Goal: Navigation & Orientation: Find specific page/section

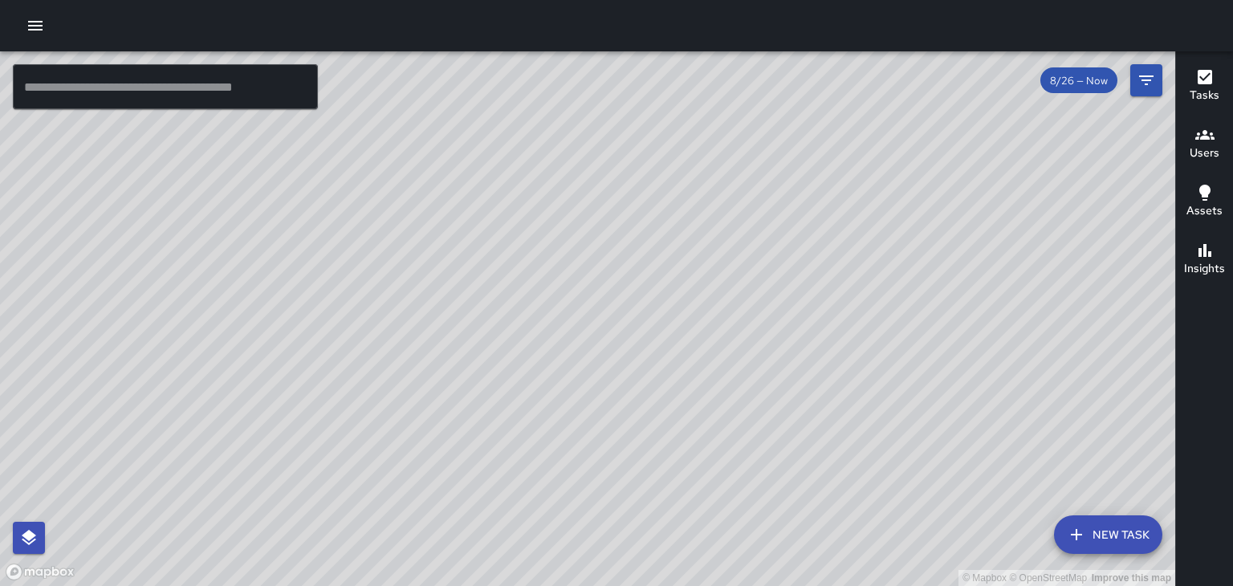
click at [1089, 90] on div "8/26 — Now" at bounding box center [1079, 80] width 77 height 26
click at [1156, 92] on button "Filters" at bounding box center [1147, 80] width 32 height 32
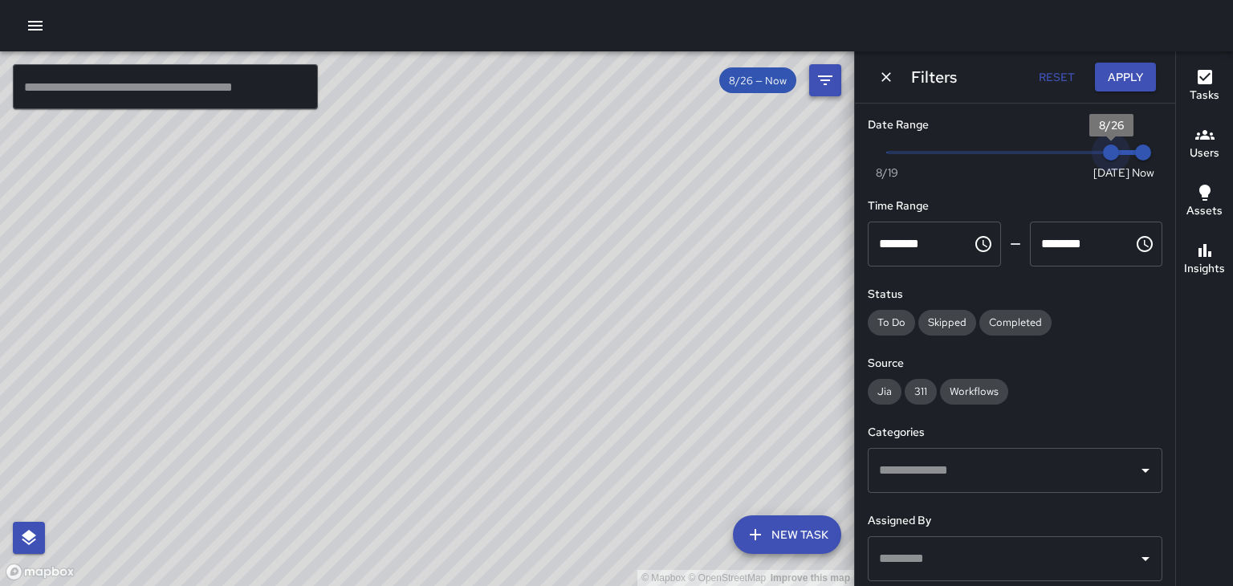
type input "*"
click at [1201, 164] on button "Users" at bounding box center [1204, 145] width 57 height 58
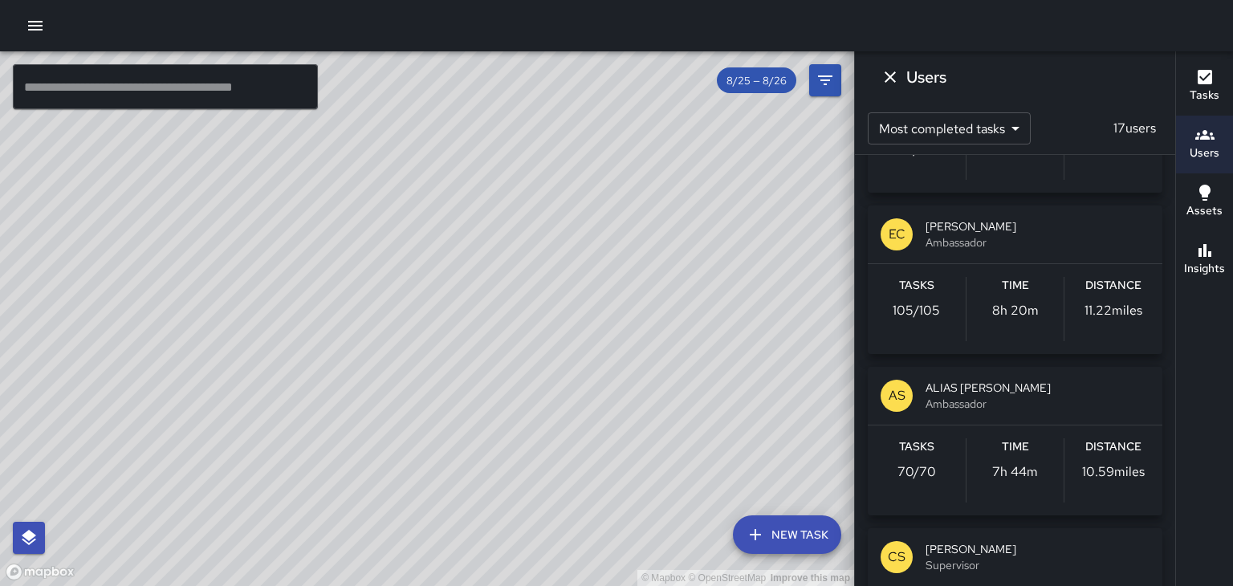
scroll to position [124, 0]
click at [1109, 241] on span "Ambassador" at bounding box center [1038, 242] width 224 height 16
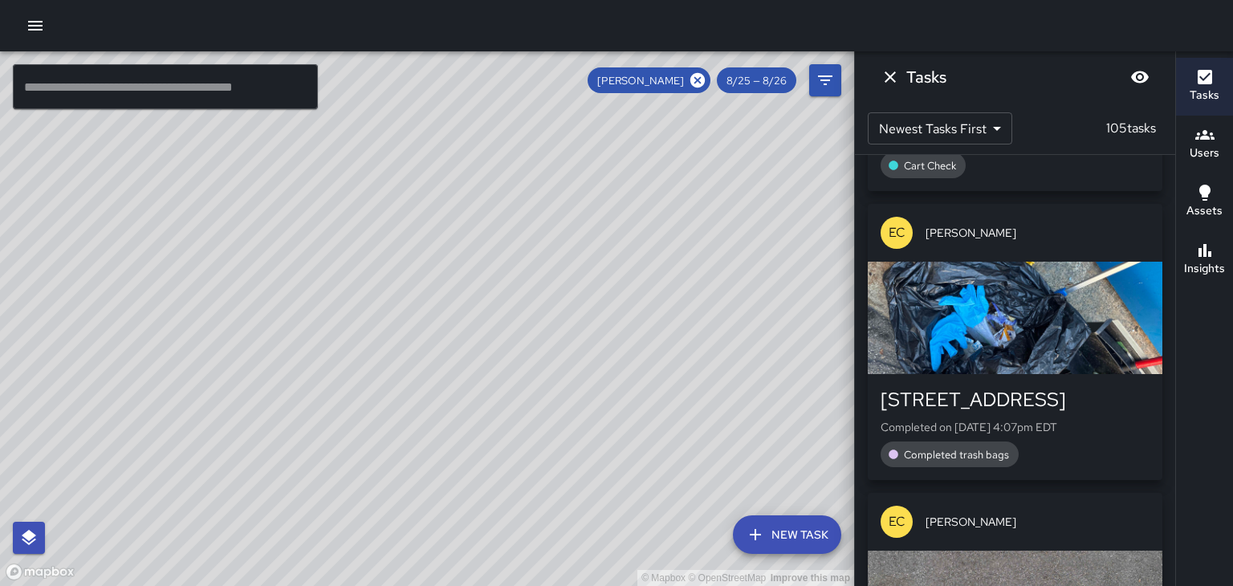
scroll to position [127, 0]
click at [885, 79] on icon "Dismiss" at bounding box center [890, 76] width 19 height 19
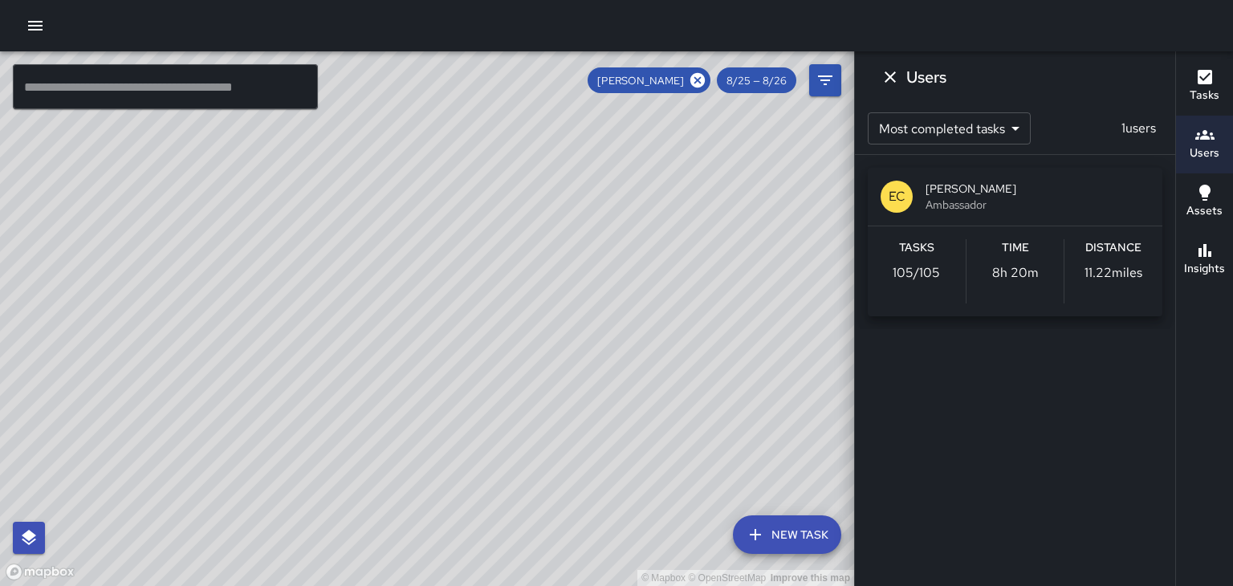
click at [883, 87] on button "Dismiss" at bounding box center [890, 77] width 32 height 32
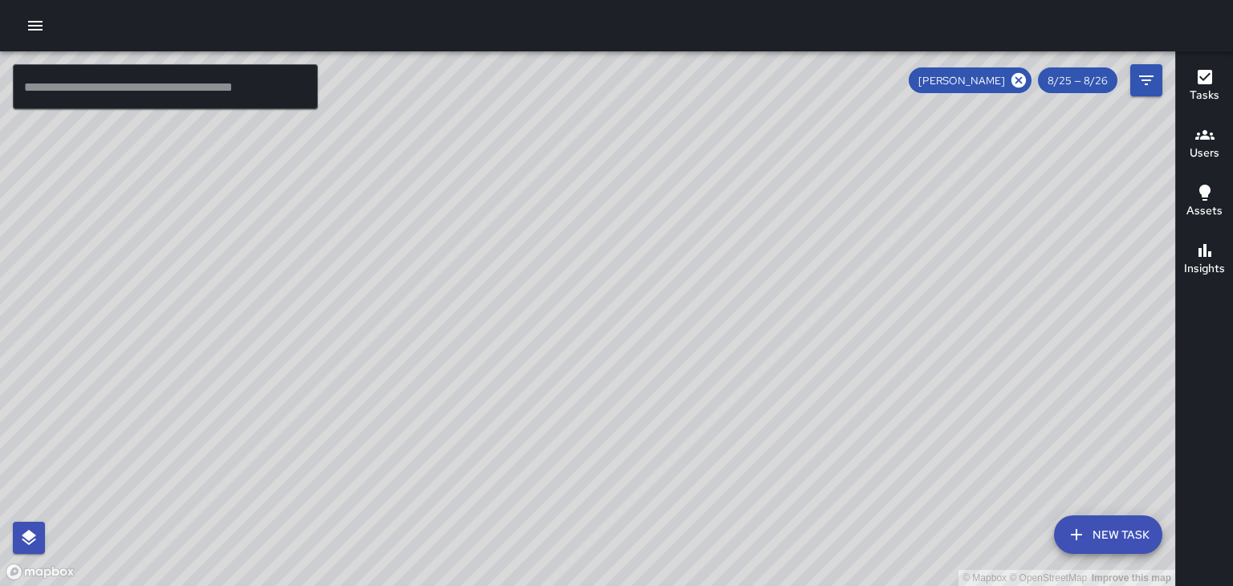
click at [1212, 145] on h6 "Users" at bounding box center [1205, 154] width 30 height 18
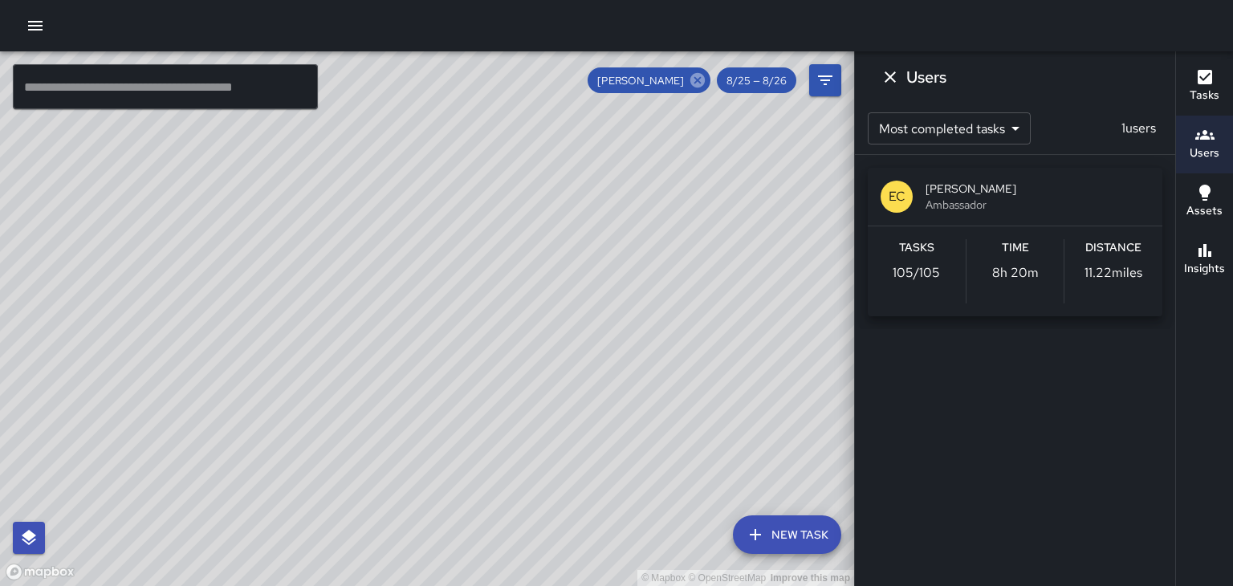
click at [697, 86] on icon at bounding box center [698, 80] width 14 height 14
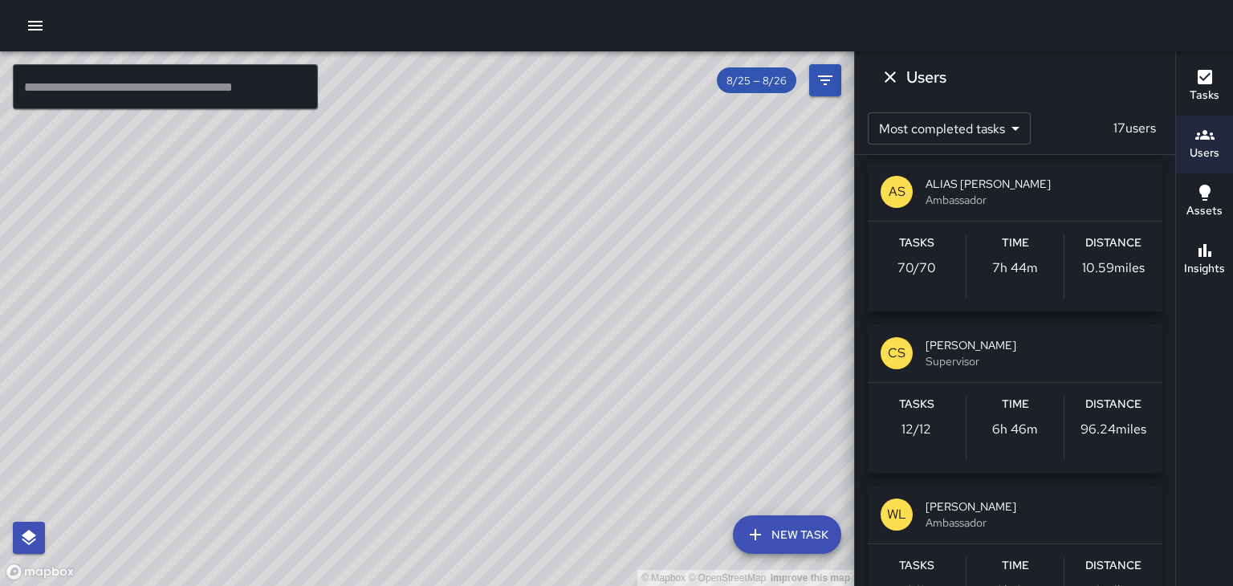
scroll to position [328, 0]
click at [1108, 185] on span "ALIAS [PERSON_NAME]" at bounding box center [1038, 184] width 224 height 16
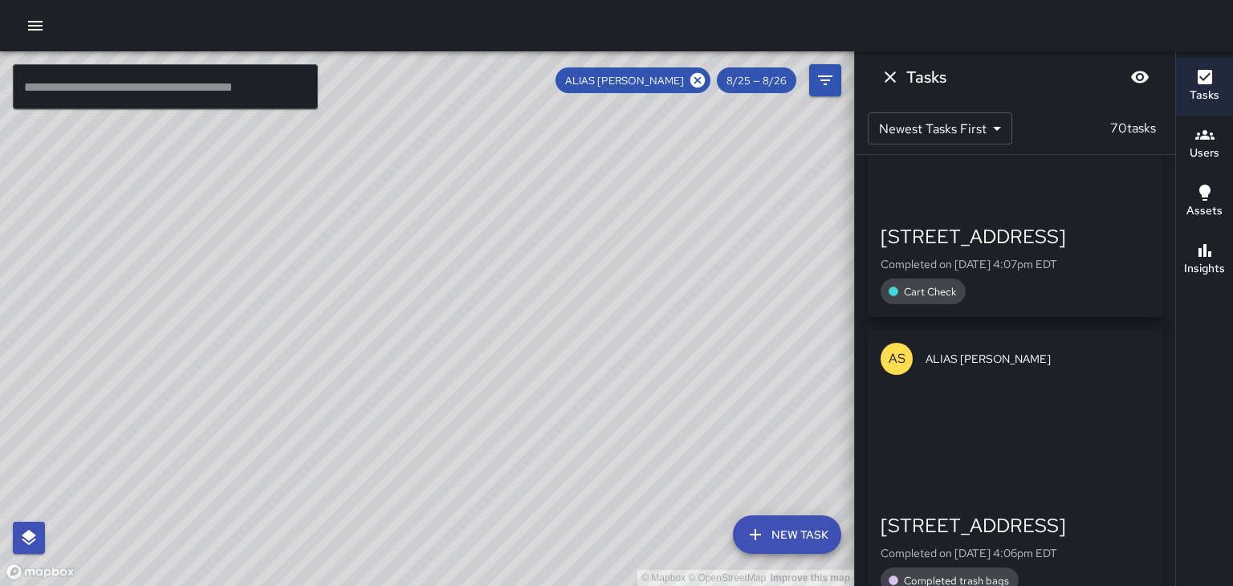
scroll to position [0, 0]
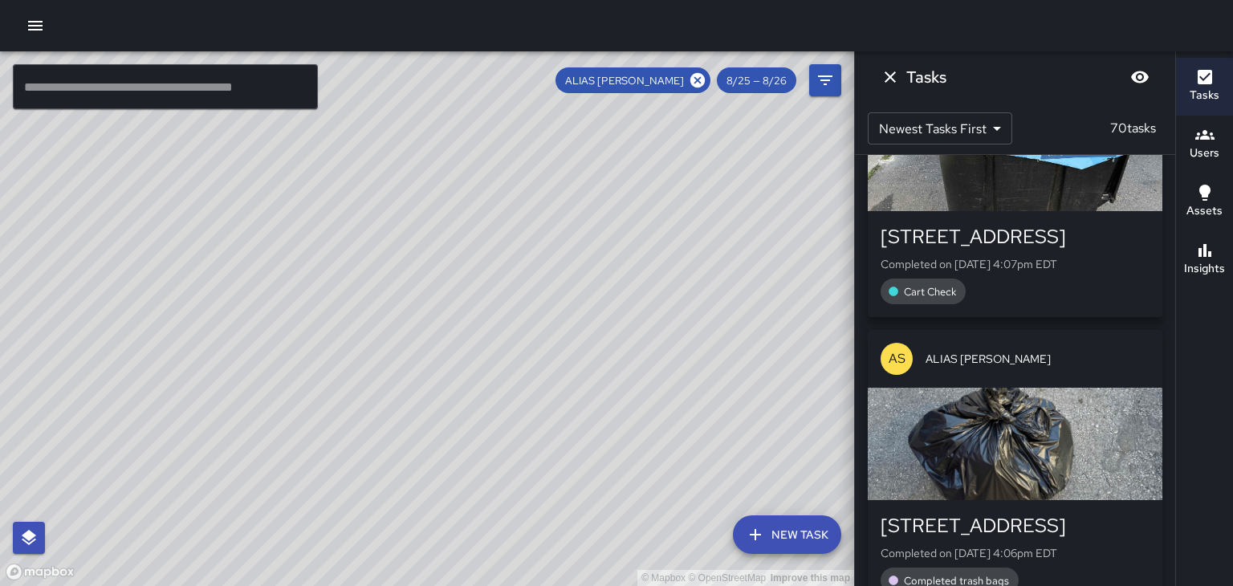
click at [884, 83] on icon "Dismiss" at bounding box center [890, 76] width 19 height 19
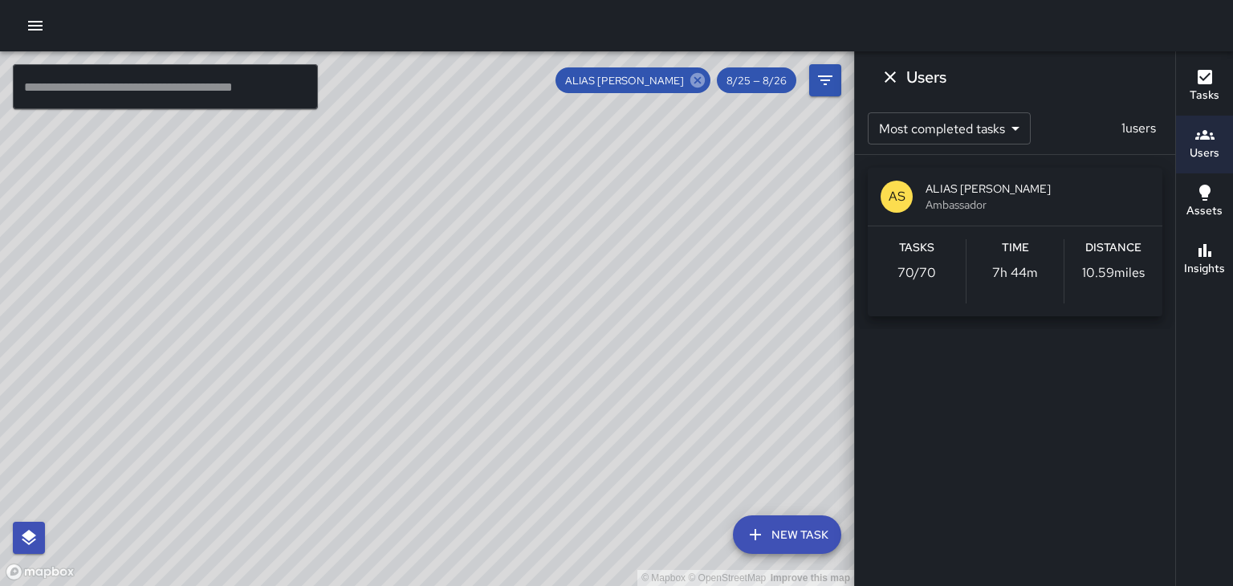
click at [701, 84] on icon at bounding box center [698, 80] width 14 height 14
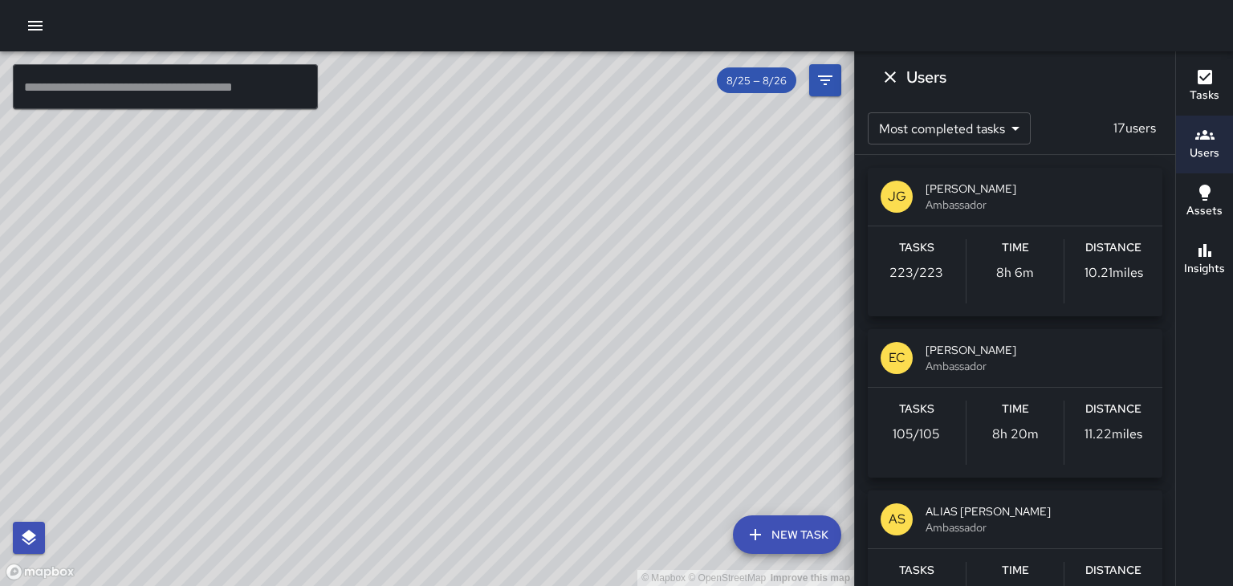
click at [882, 72] on icon "Dismiss" at bounding box center [890, 76] width 19 height 19
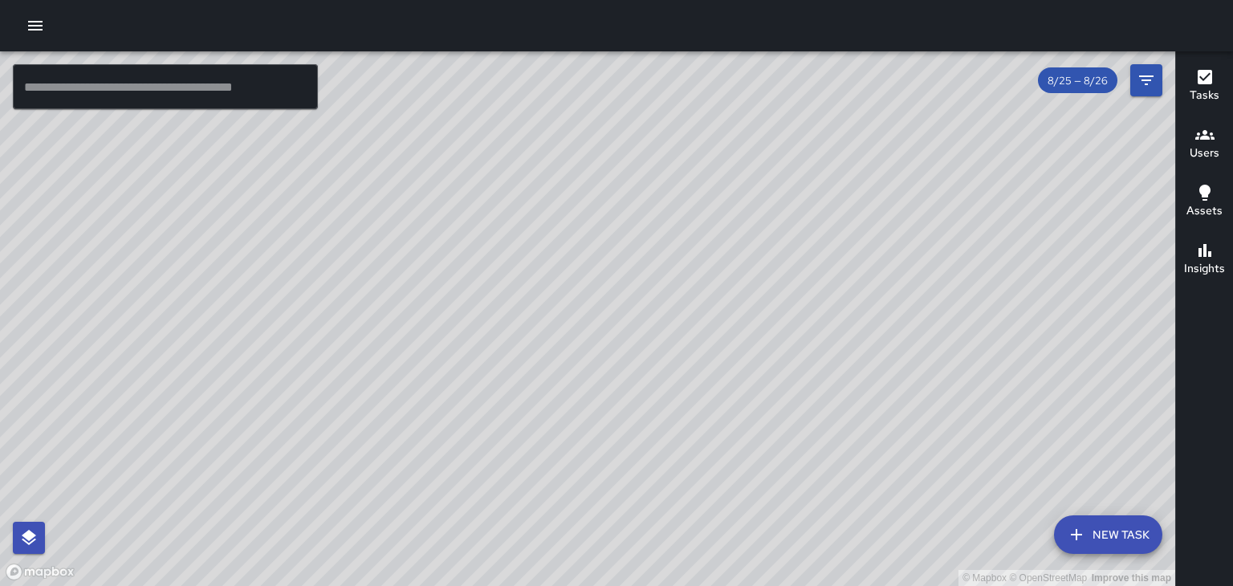
click at [31, 29] on icon "button" at bounding box center [35, 26] width 14 height 10
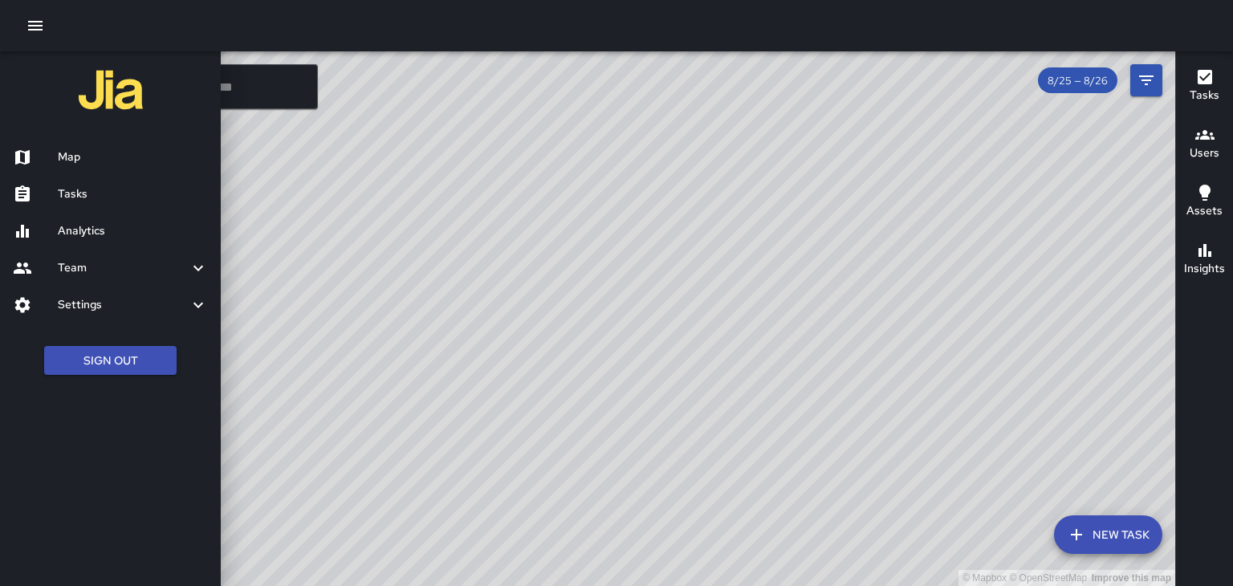
click at [1227, 118] on button "Users" at bounding box center [1204, 145] width 57 height 58
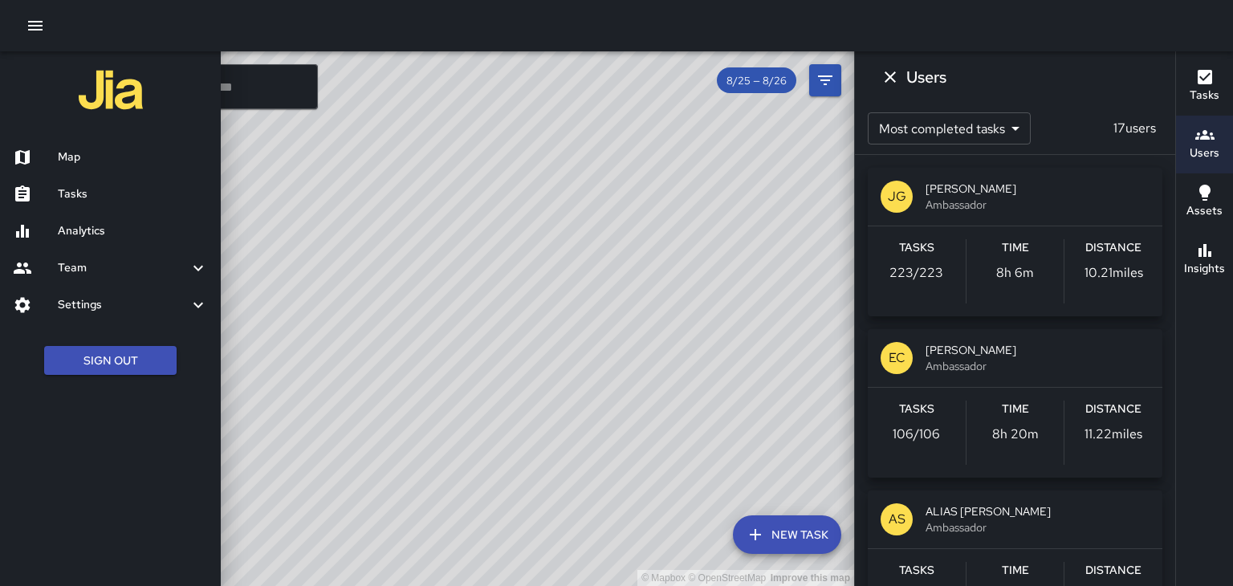
click at [88, 193] on h6 "Tasks" at bounding box center [133, 194] width 150 height 18
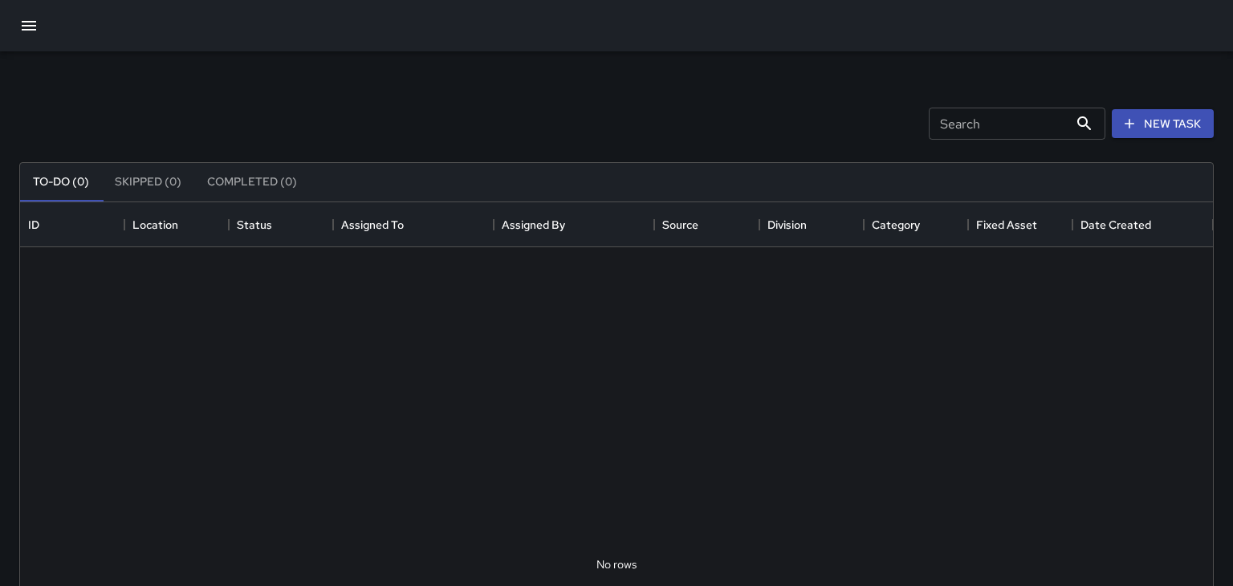
scroll to position [680, 1193]
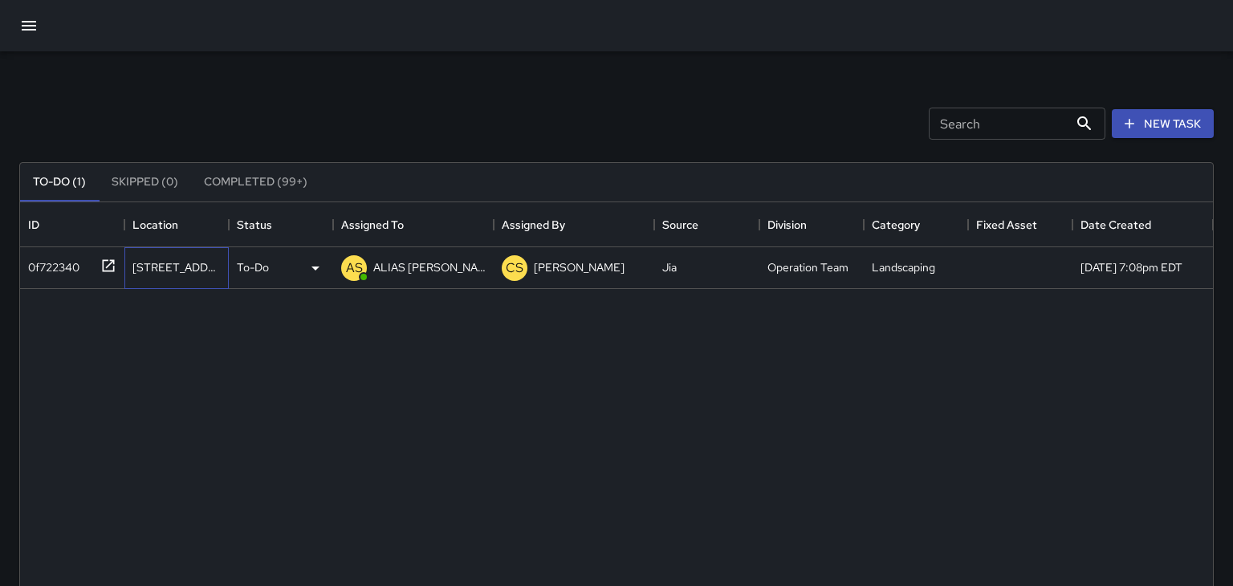
click at [202, 281] on div "[STREET_ADDRESS]" at bounding box center [176, 268] width 104 height 42
click at [303, 269] on div "To-Do" at bounding box center [281, 268] width 88 height 19
click at [149, 310] on div at bounding box center [616, 293] width 1233 height 586
click at [71, 270] on div "0f722340" at bounding box center [51, 264] width 58 height 22
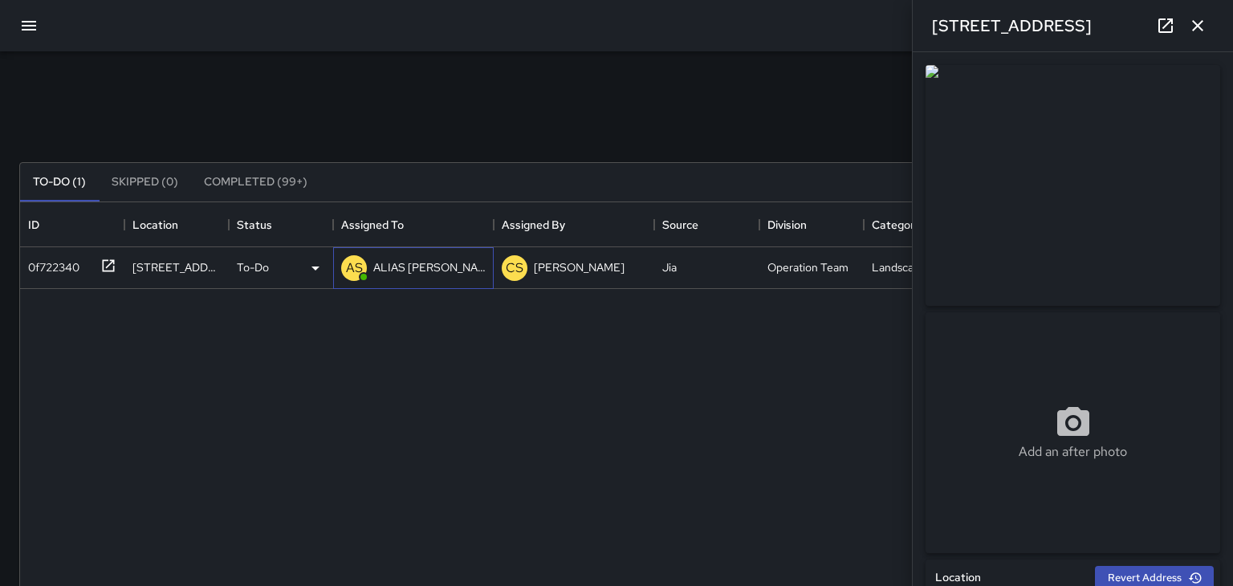
click at [390, 286] on div "AS ALIAS [PERSON_NAME]" at bounding box center [413, 268] width 161 height 42
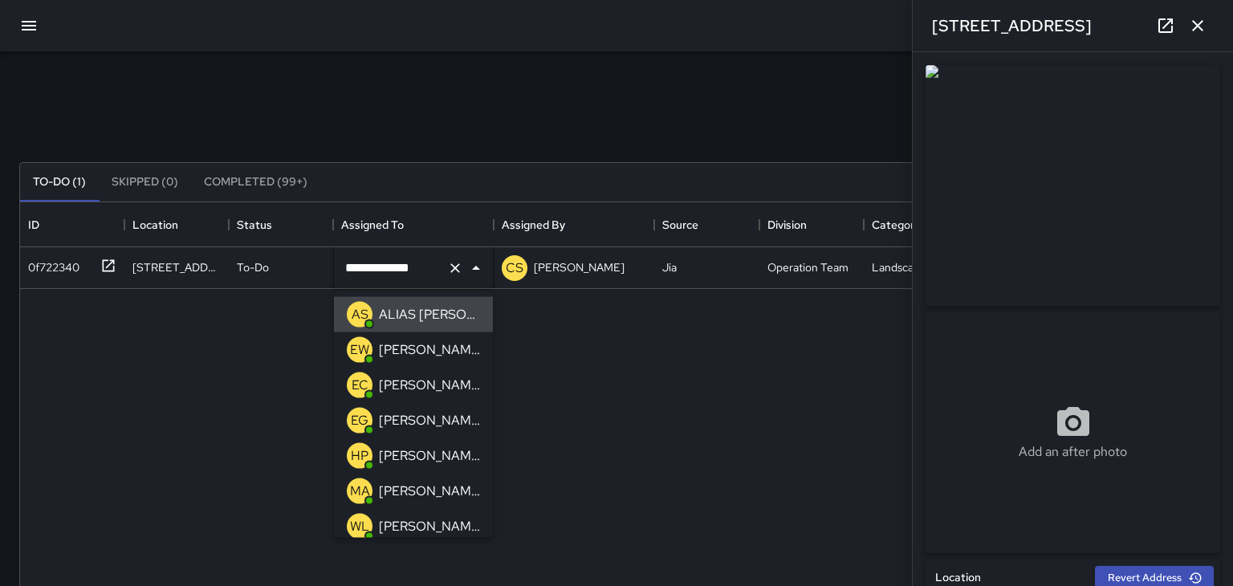
click at [369, 382] on div "EC" at bounding box center [360, 386] width 26 height 26
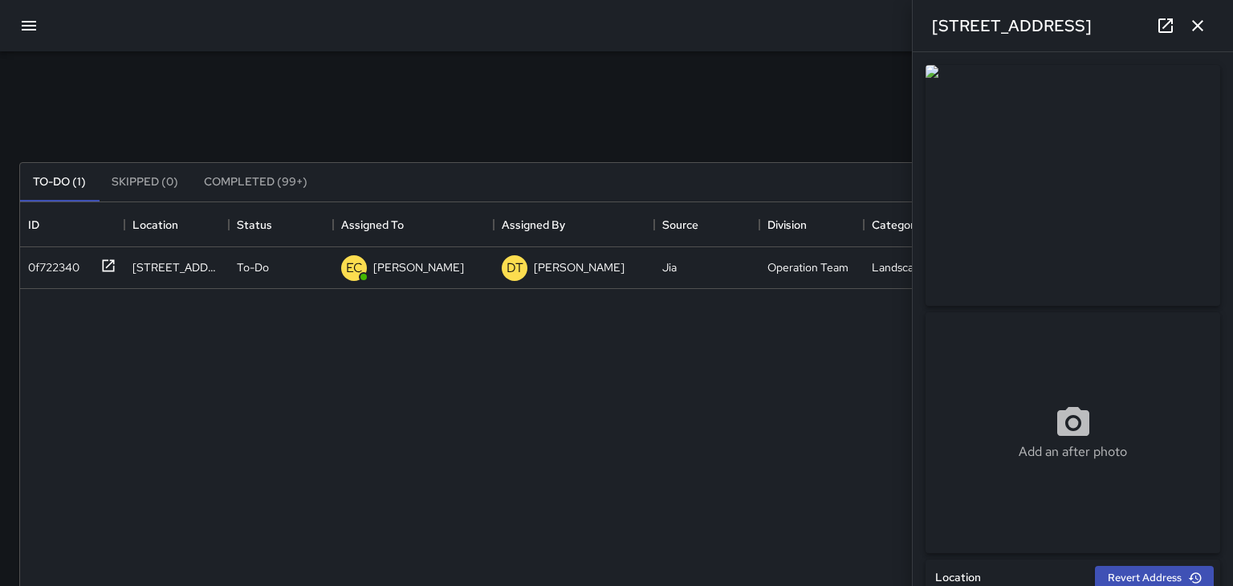
click at [171, 430] on div "0f722340 [STREET_ADDRESS] To-Do EC [PERSON_NAME] DT [PERSON_NAME] Operation Tea…" at bounding box center [616, 564] width 1193 height 635
click at [1204, 35] on button "button" at bounding box center [1198, 26] width 32 height 32
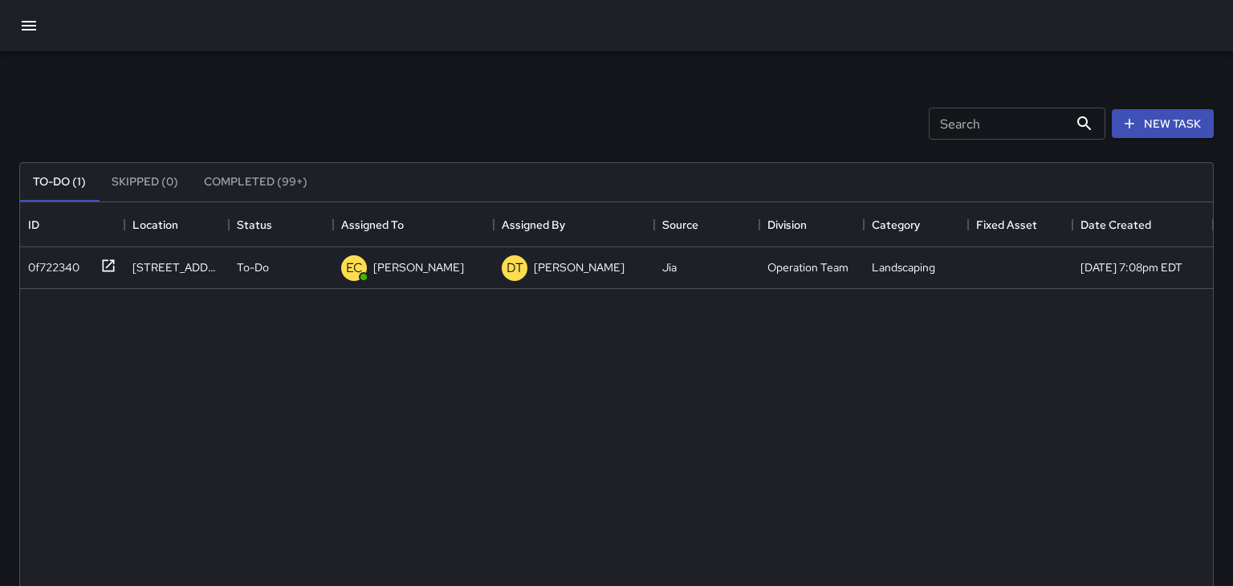
click at [1220, 14] on div at bounding box center [616, 25] width 1233 height 51
click at [39, 28] on button "button" at bounding box center [29, 25] width 39 height 39
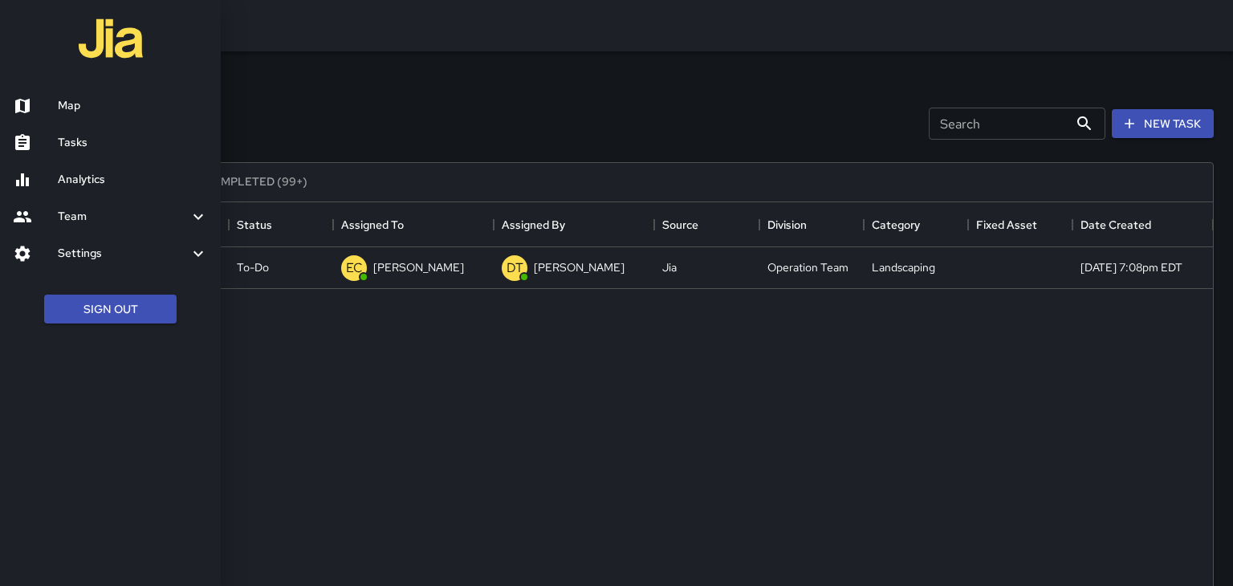
click at [74, 110] on h6 "Map" at bounding box center [133, 106] width 150 height 18
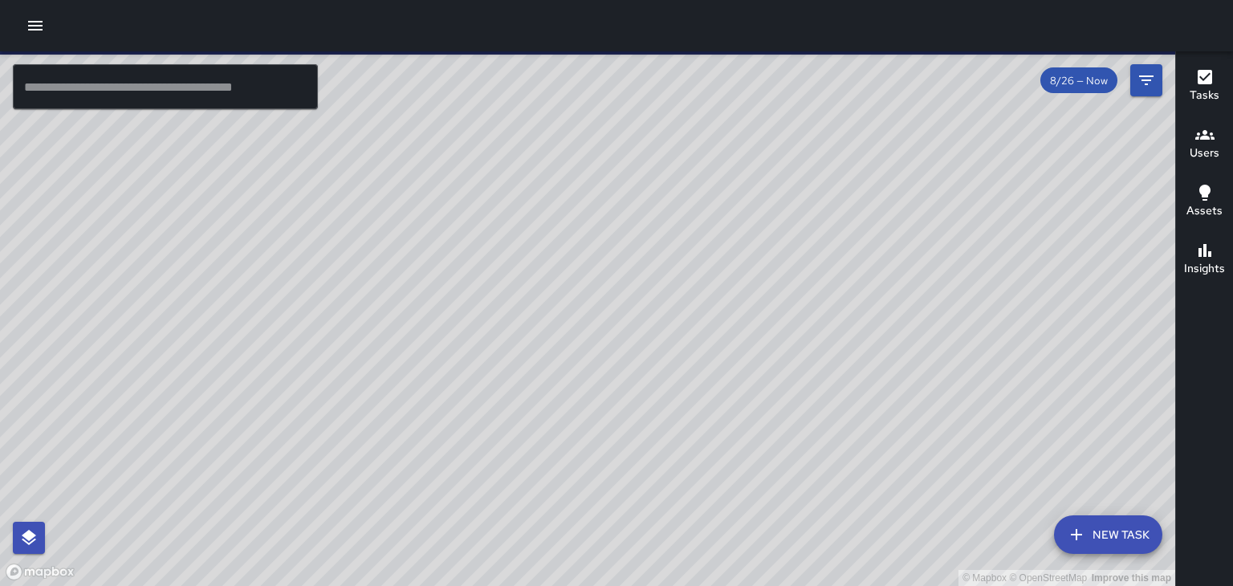
click at [1200, 150] on h6 "Users" at bounding box center [1205, 154] width 30 height 18
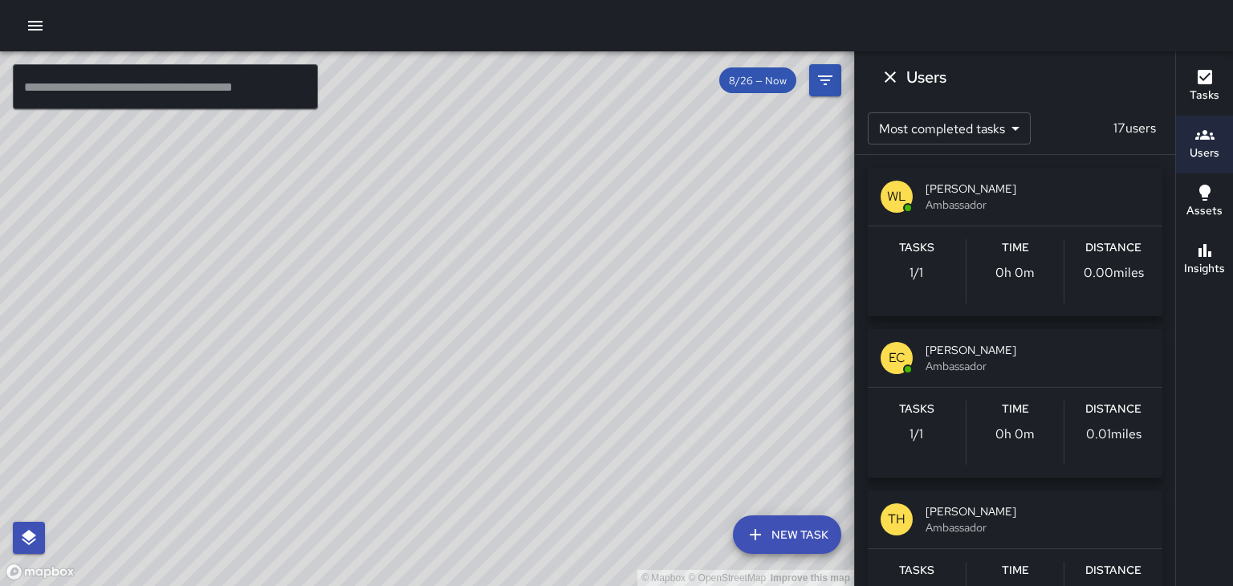
click at [1204, 194] on icon "button" at bounding box center [1205, 193] width 11 height 16
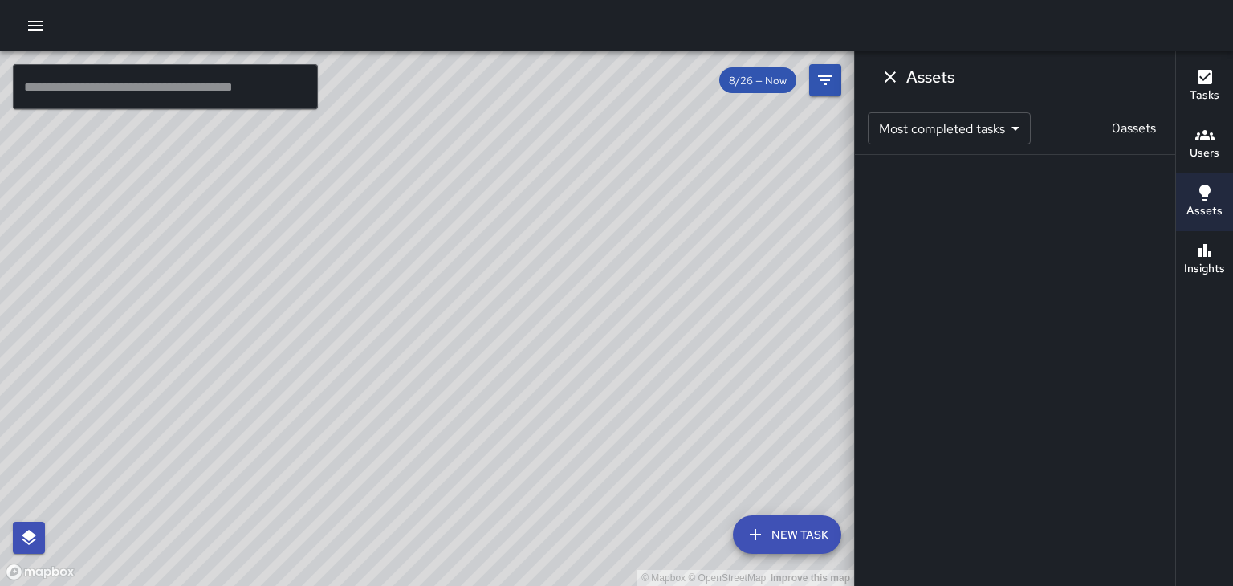
click at [1199, 251] on icon "button" at bounding box center [1205, 250] width 13 height 13
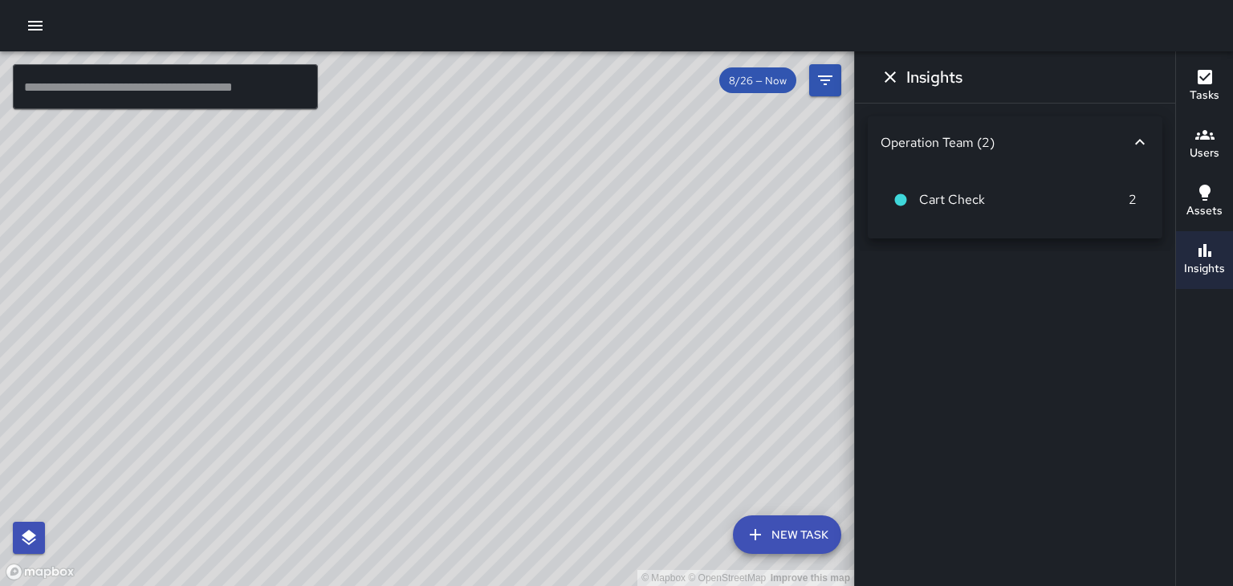
click at [1206, 144] on icon "button" at bounding box center [1205, 134] width 19 height 19
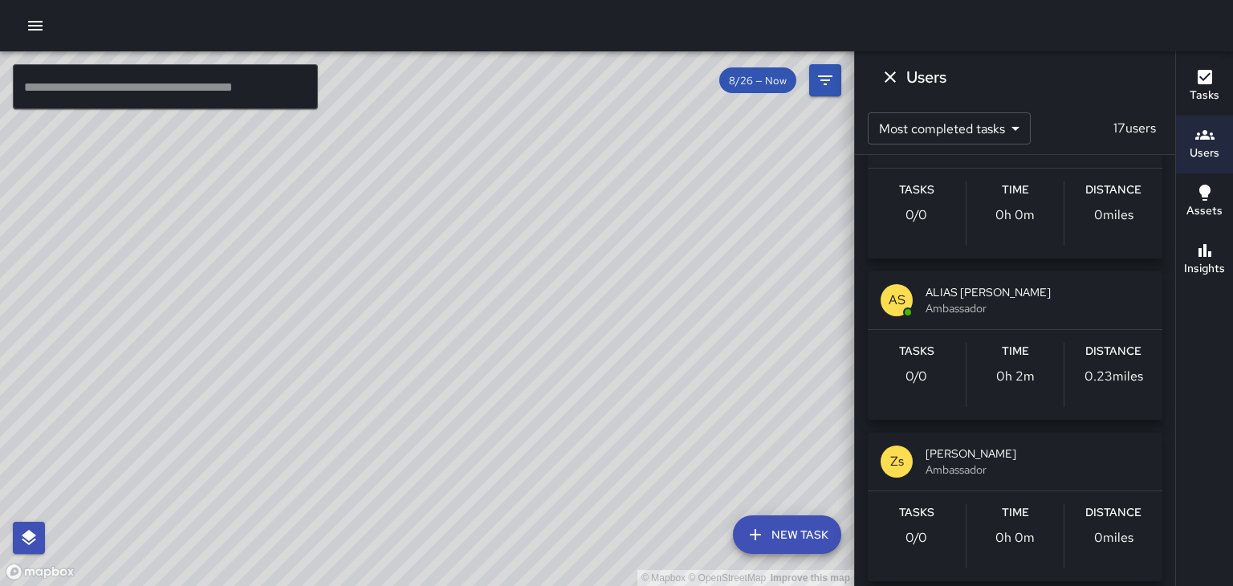
scroll to position [704, 0]
click at [895, 80] on icon "Dismiss" at bounding box center [890, 76] width 19 height 19
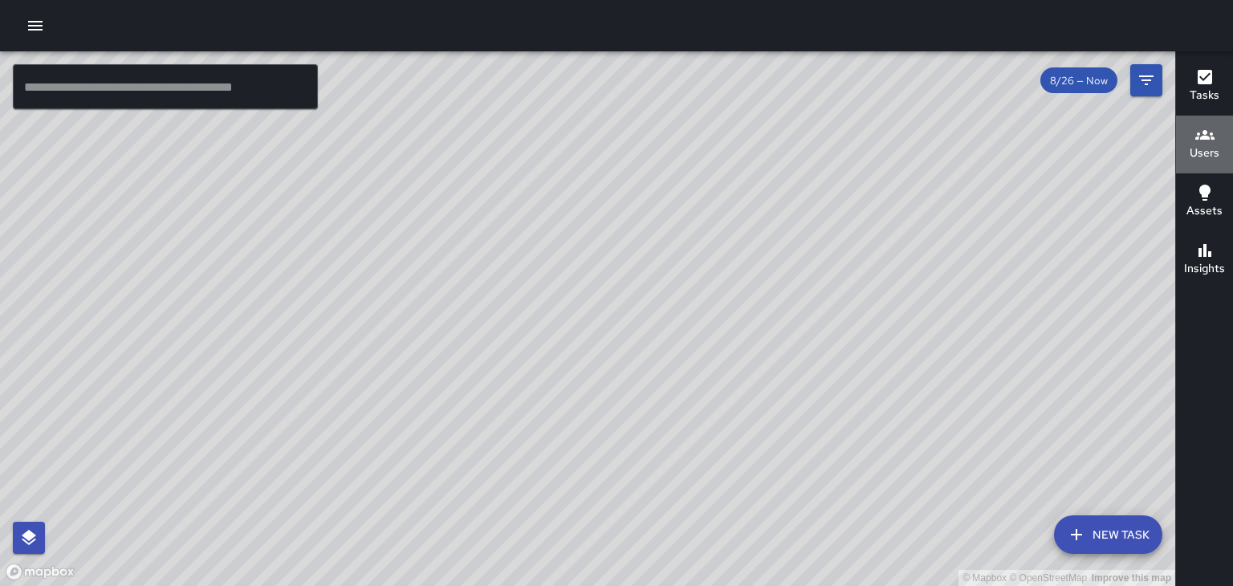
click at [1195, 148] on h6 "Users" at bounding box center [1205, 154] width 30 height 18
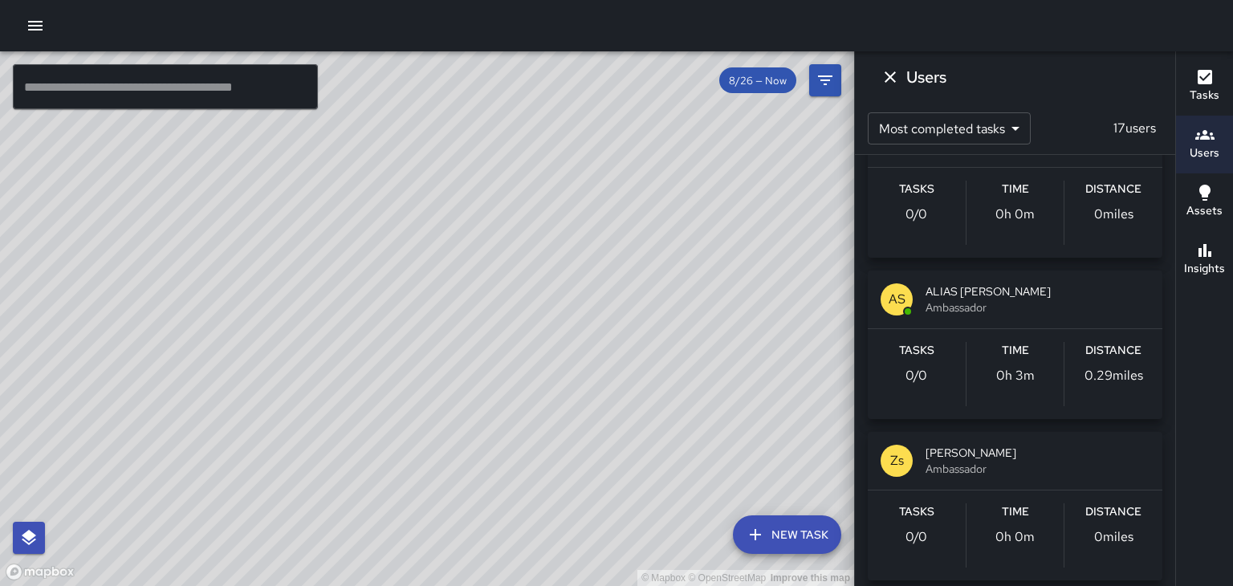
click at [890, 77] on icon "Dismiss" at bounding box center [890, 76] width 11 height 11
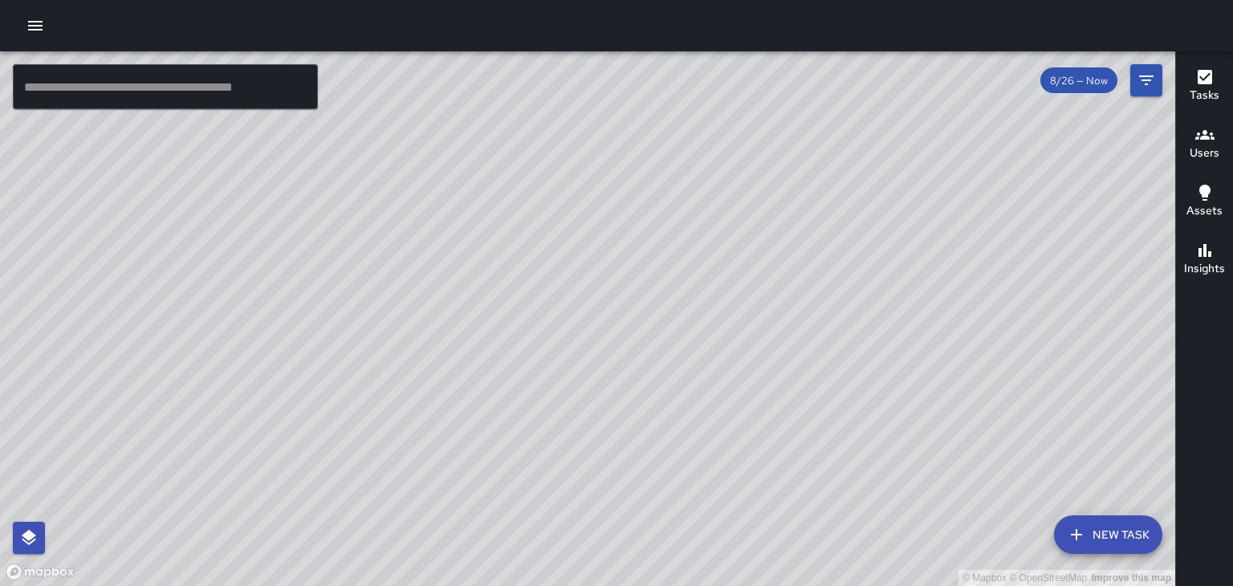
click at [1200, 261] on h6 "Insights" at bounding box center [1204, 269] width 41 height 18
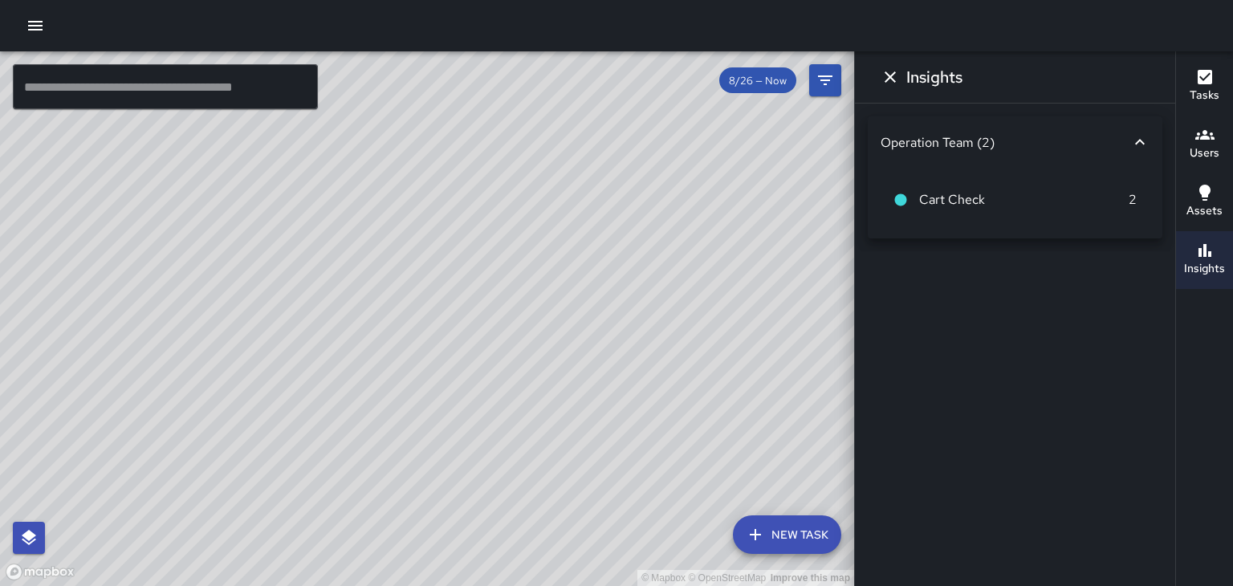
click at [1204, 201] on icon "button" at bounding box center [1205, 192] width 19 height 19
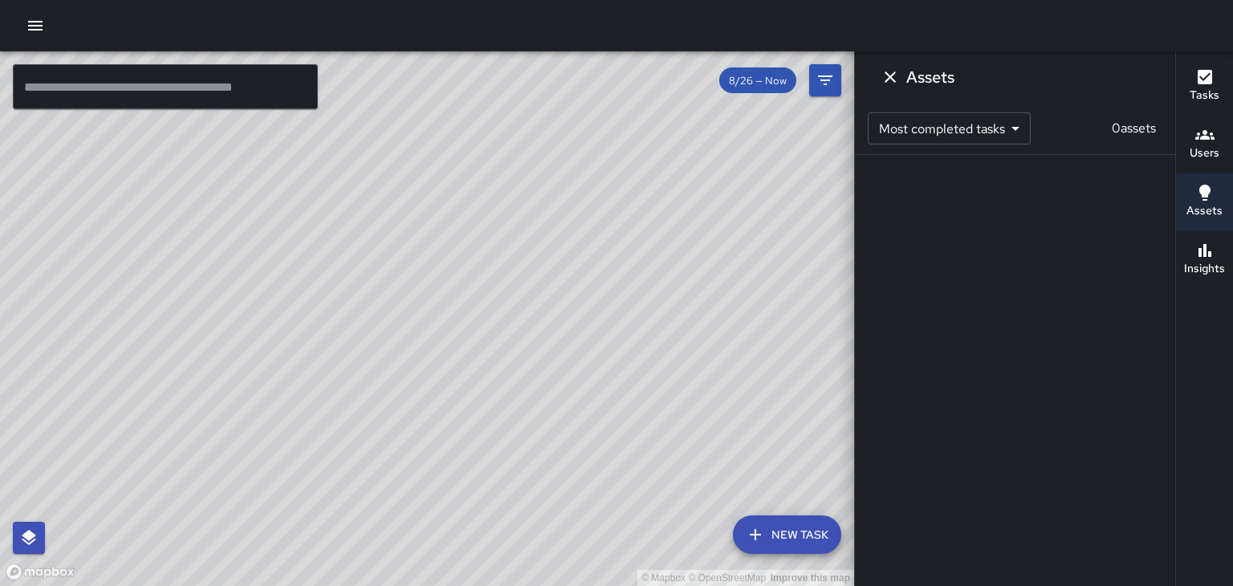
scroll to position [59, 0]
click at [1211, 87] on h6 "Tasks" at bounding box center [1205, 96] width 30 height 18
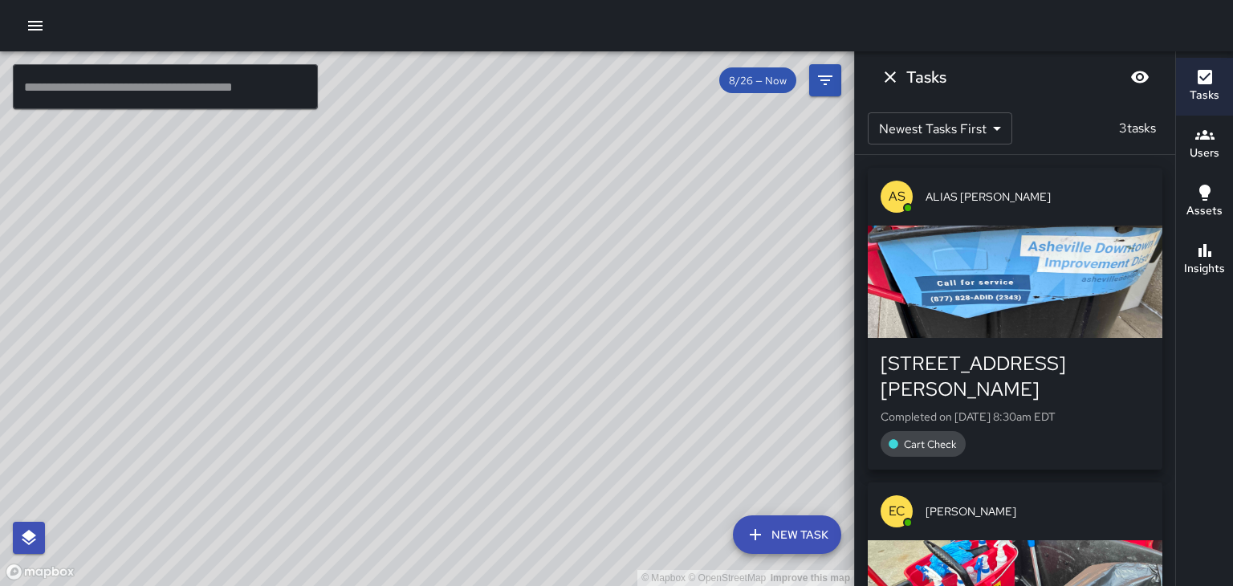
click at [1201, 153] on h6 "Users" at bounding box center [1205, 154] width 30 height 18
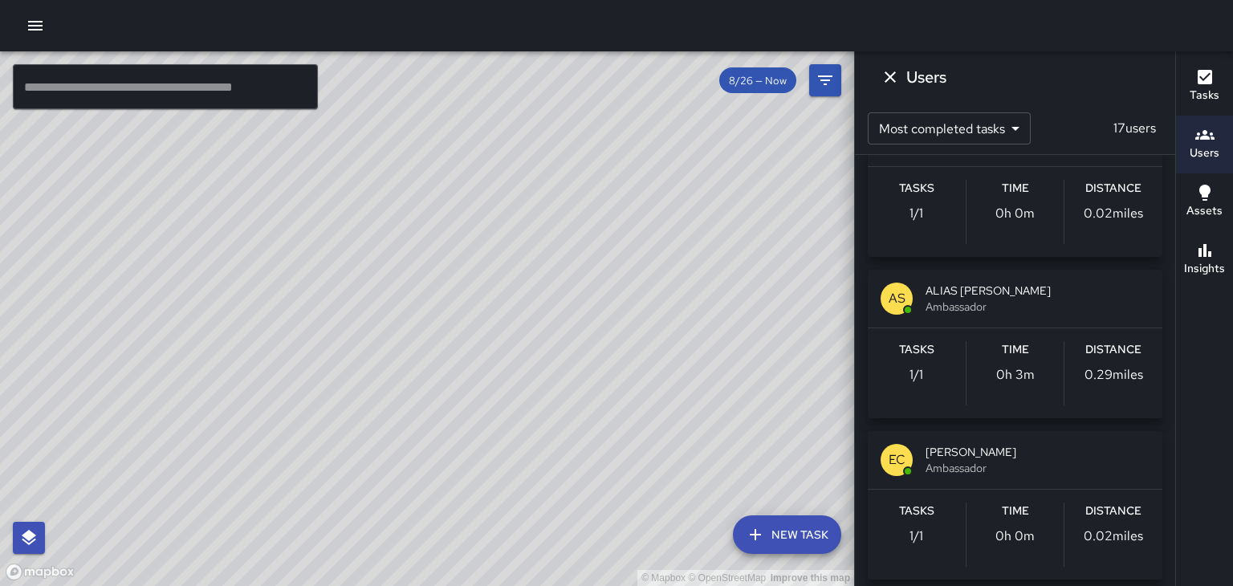
click at [878, 78] on button "Dismiss" at bounding box center [890, 77] width 32 height 32
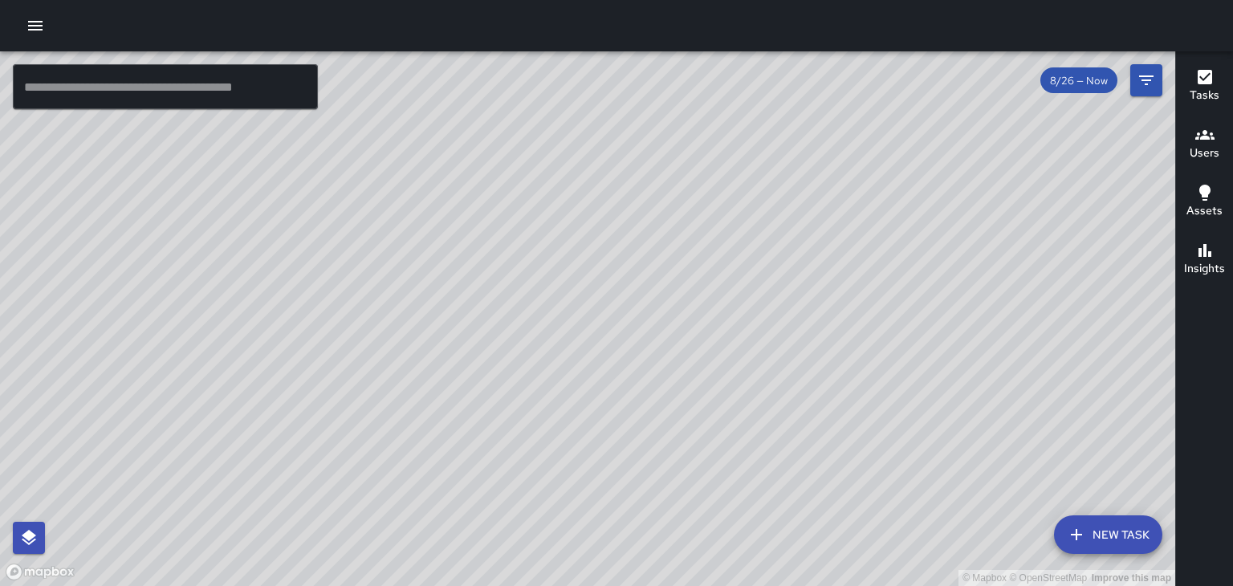
click at [29, 26] on icon "button" at bounding box center [35, 26] width 14 height 10
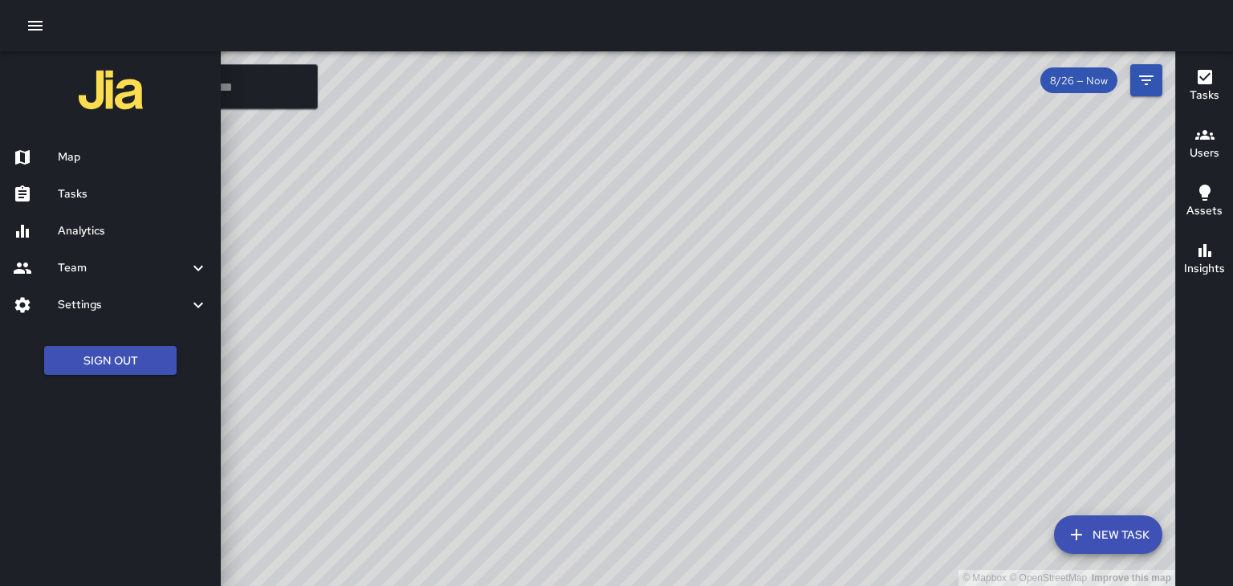
click at [64, 198] on h6 "Tasks" at bounding box center [133, 194] width 150 height 18
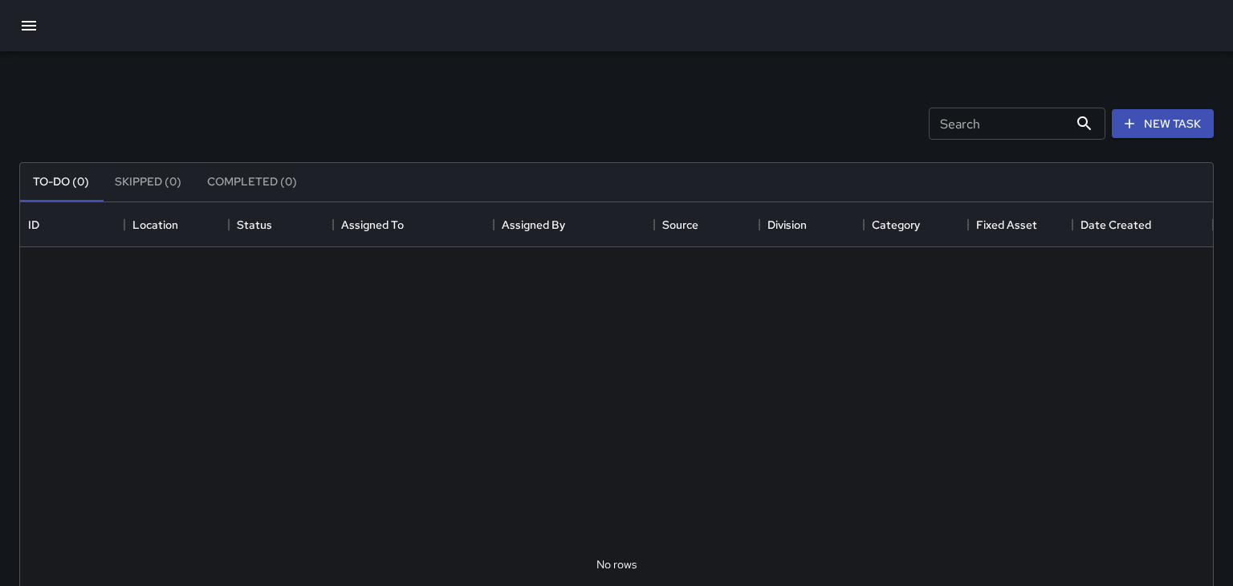
scroll to position [680, 1193]
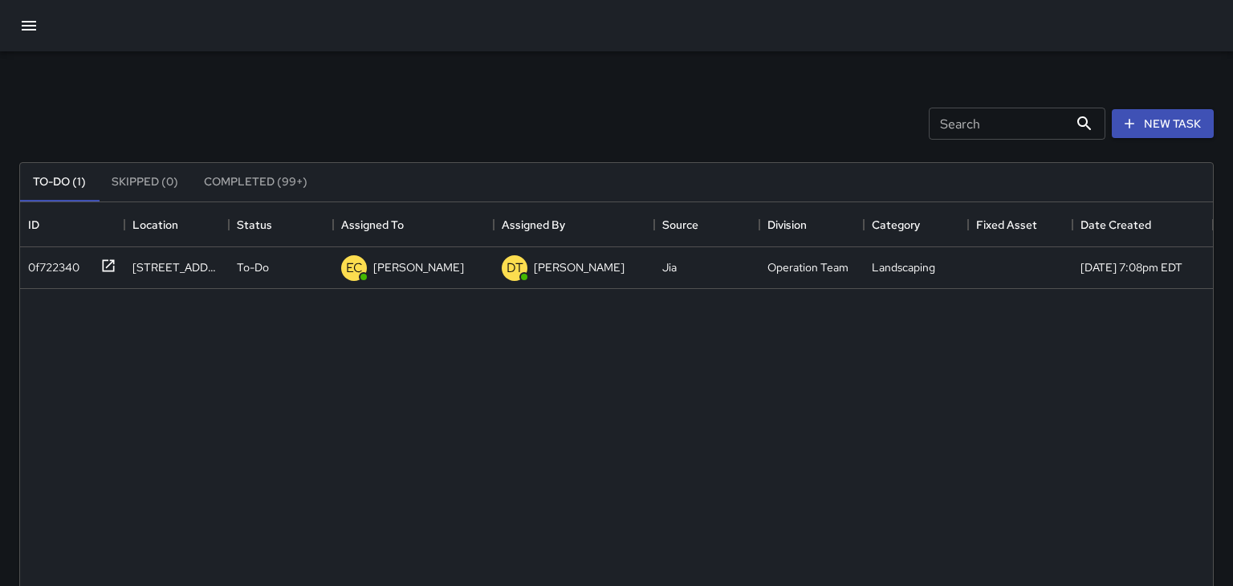
click at [18, 27] on button "button" at bounding box center [29, 25] width 39 height 39
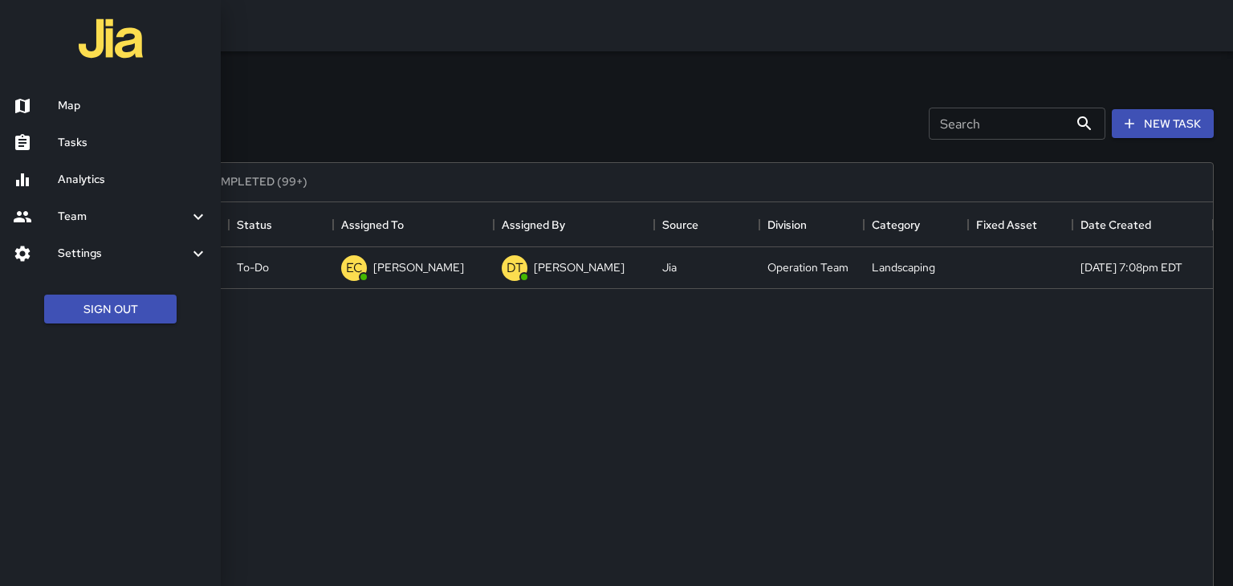
click at [64, 177] on h6 "Analytics" at bounding box center [133, 180] width 150 height 18
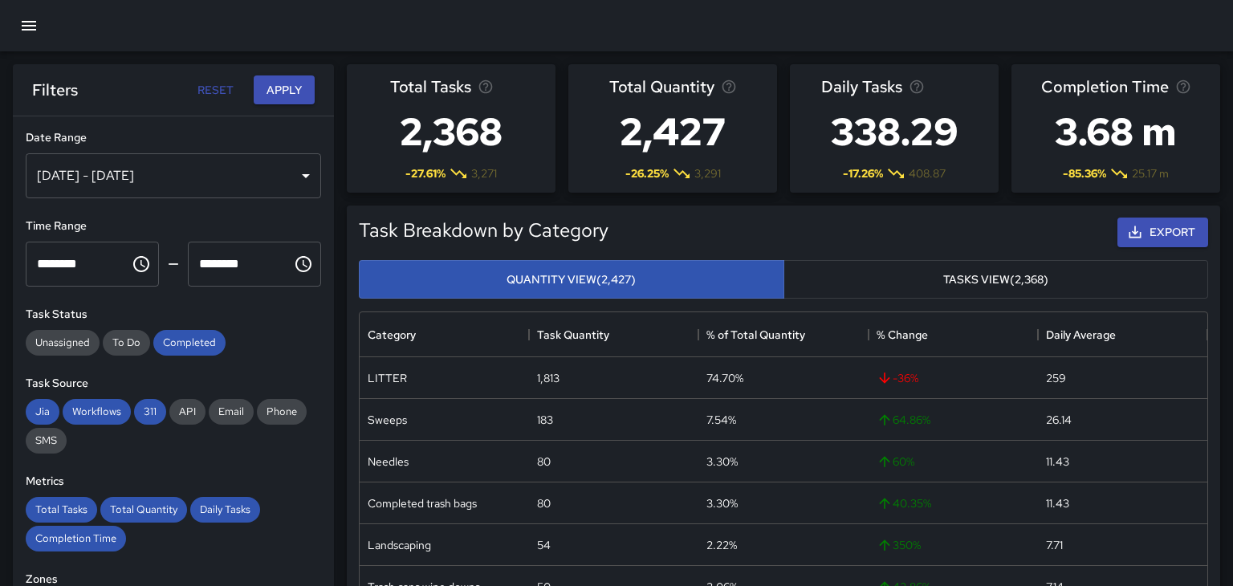
click at [1137, 180] on span "25.17 m" at bounding box center [1150, 173] width 37 height 16
click at [70, 192] on div "[DATE] - [DATE]" at bounding box center [173, 175] width 295 height 45
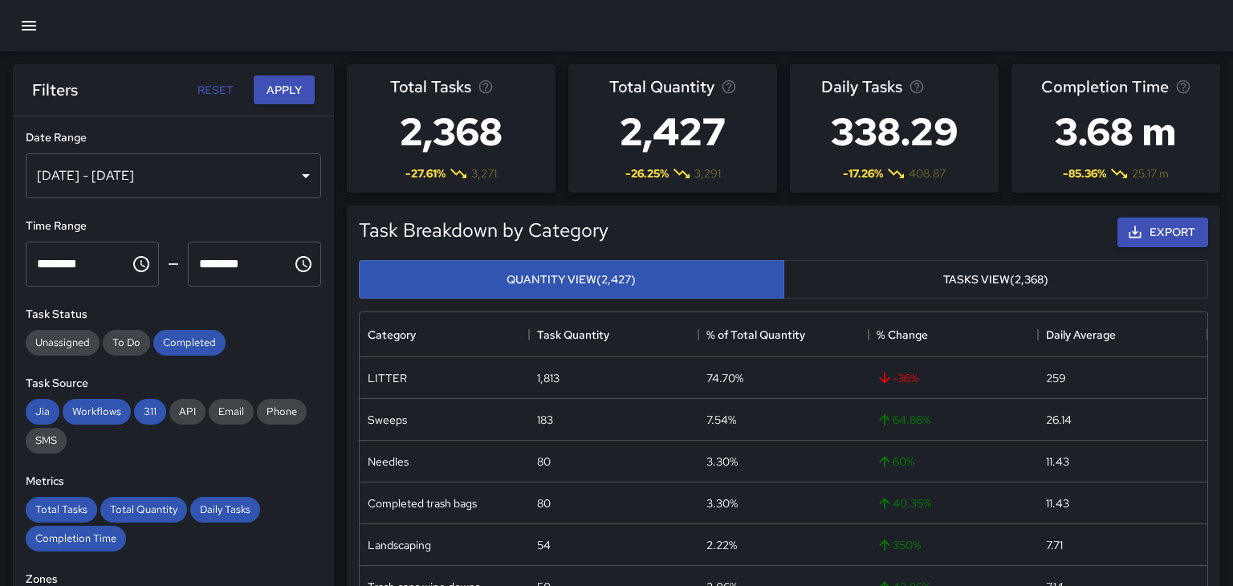
click at [22, 35] on icon "button" at bounding box center [28, 25] width 19 height 19
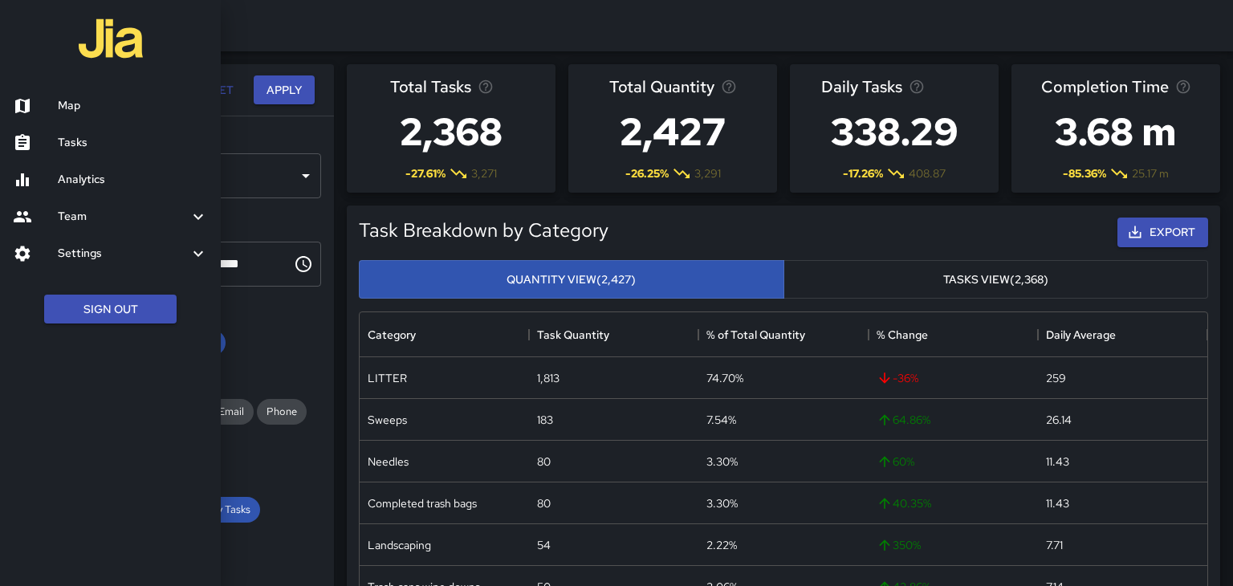
click at [62, 218] on h6 "Team" at bounding box center [123, 217] width 131 height 18
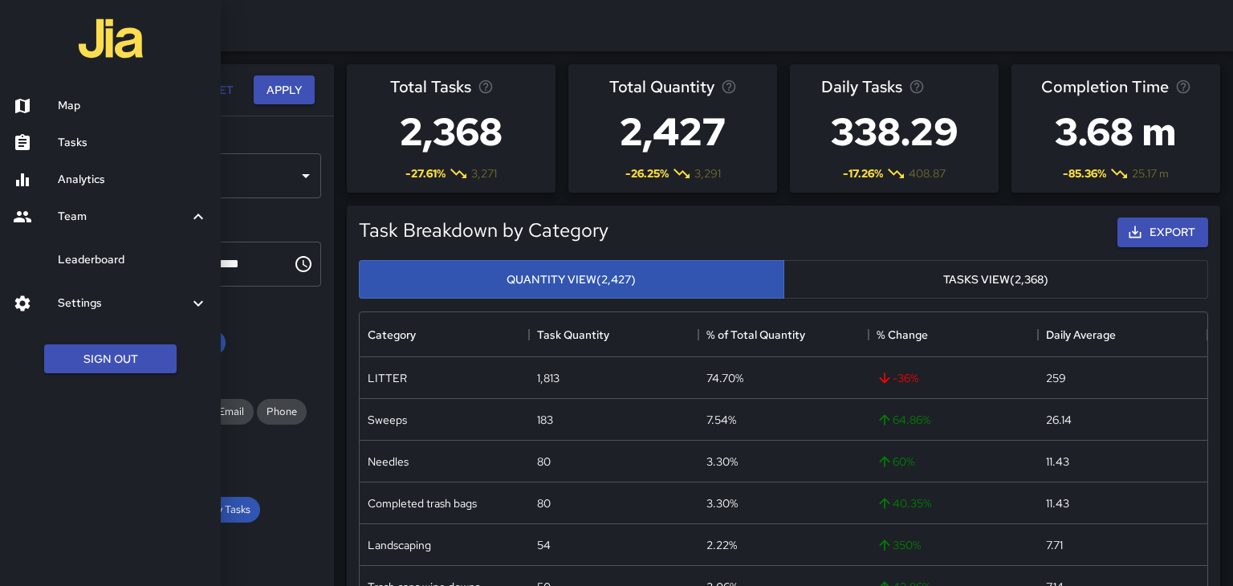
click at [67, 251] on h6 "Leaderboard" at bounding box center [133, 260] width 150 height 18
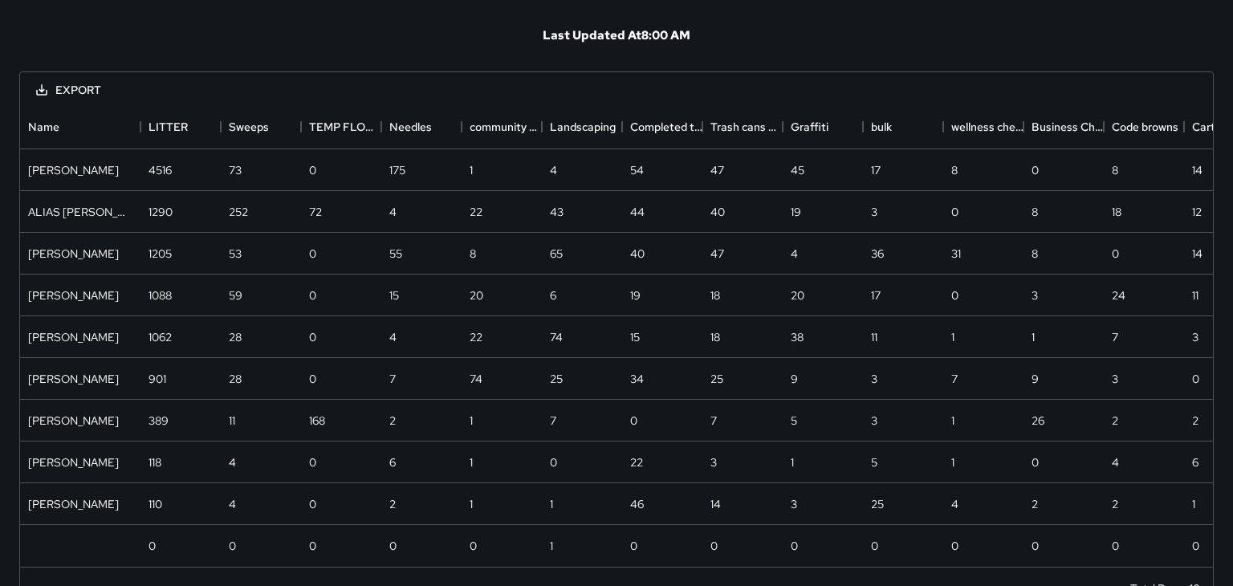
scroll to position [117, 0]
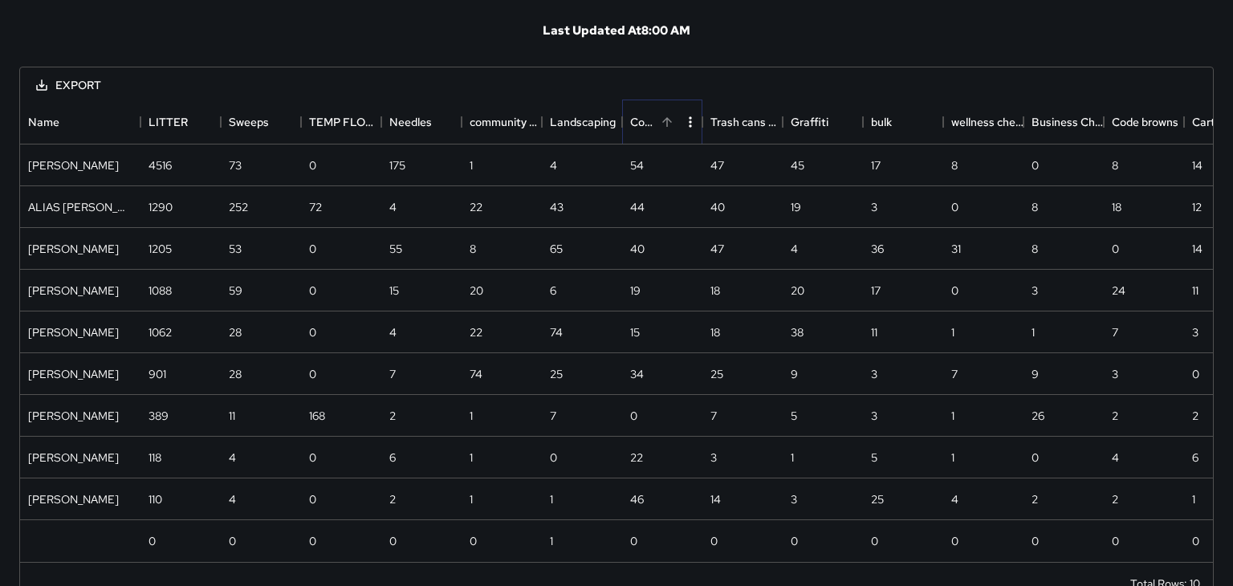
click at [671, 126] on icon "Sort" at bounding box center [667, 122] width 14 height 14
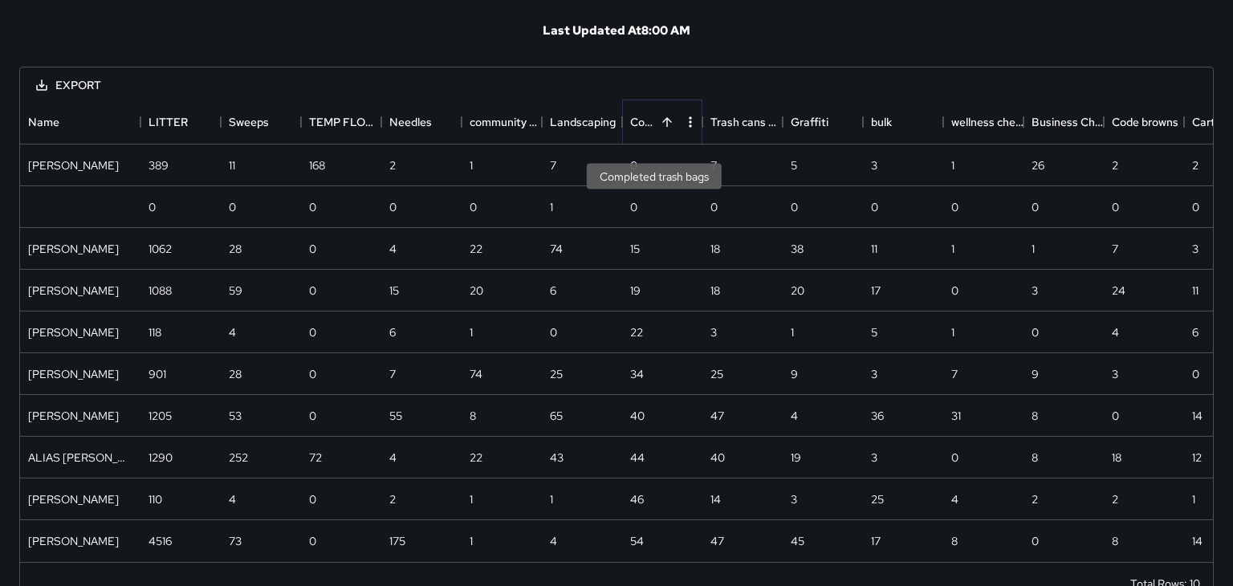
click at [669, 132] on button "Sort" at bounding box center [667, 122] width 22 height 22
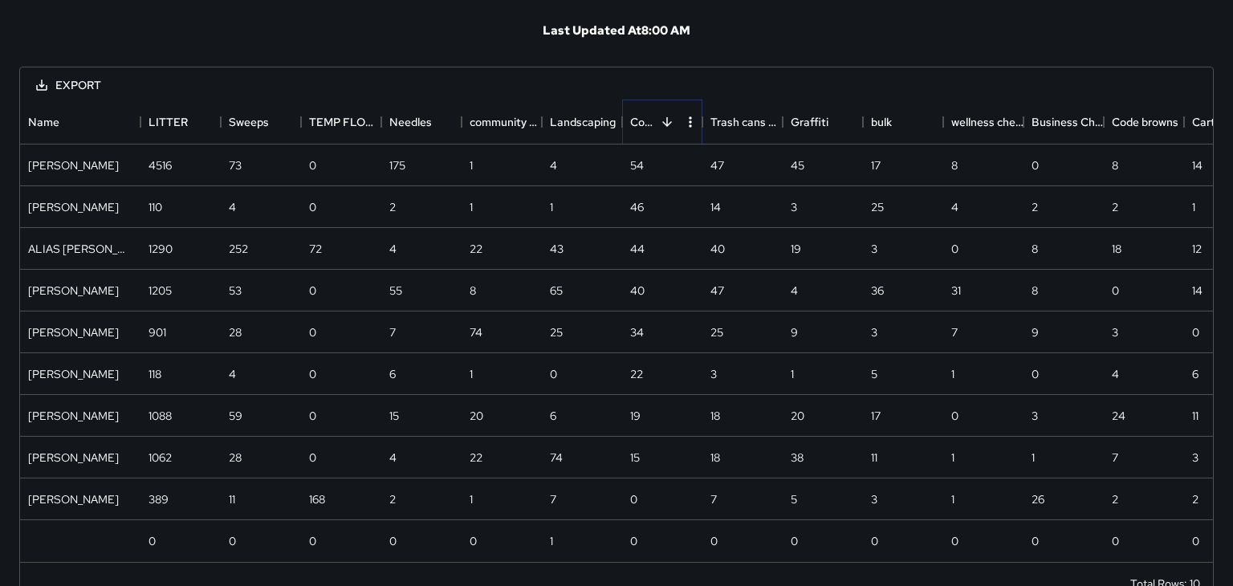
click at [687, 123] on icon "Menu" at bounding box center [690, 122] width 16 height 16
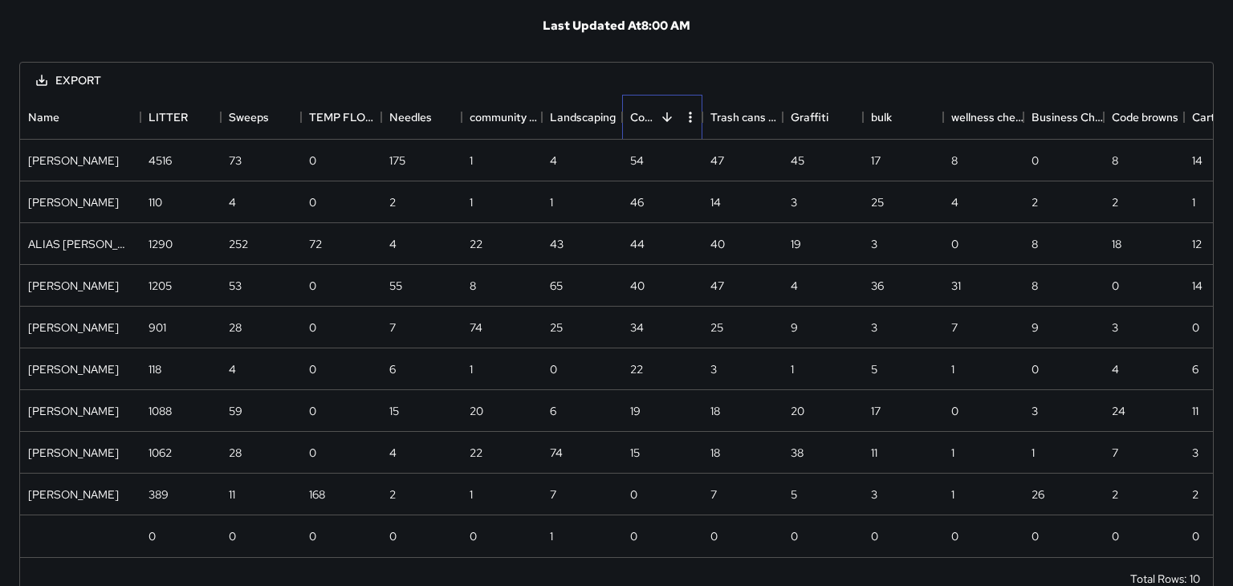
scroll to position [119, 0]
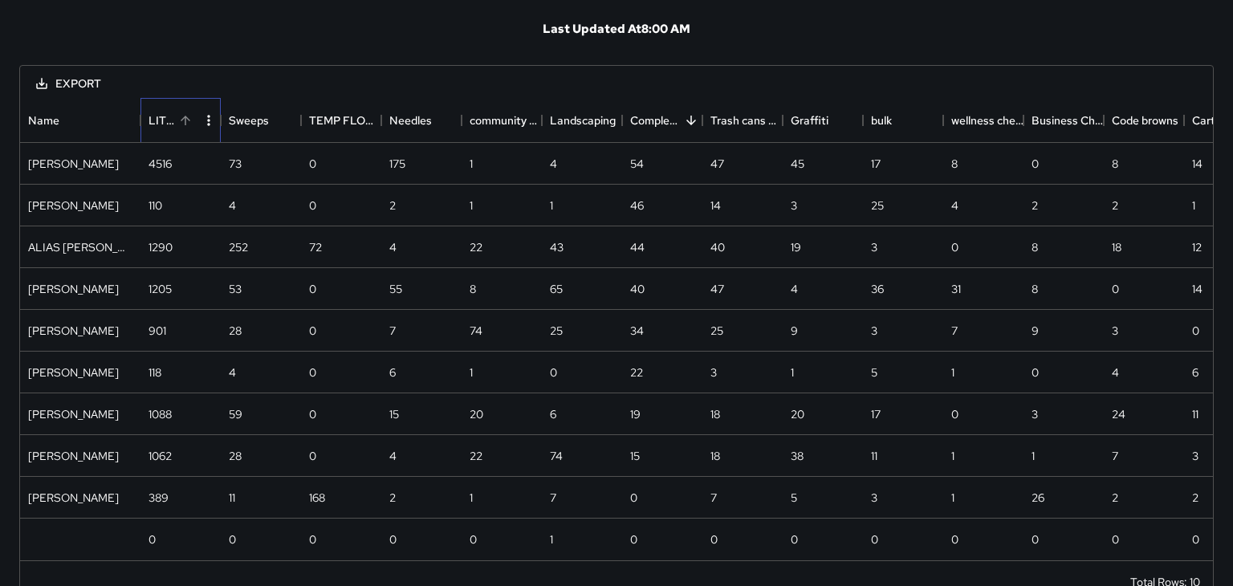
click at [159, 125] on div "LITTER" at bounding box center [162, 120] width 26 height 45
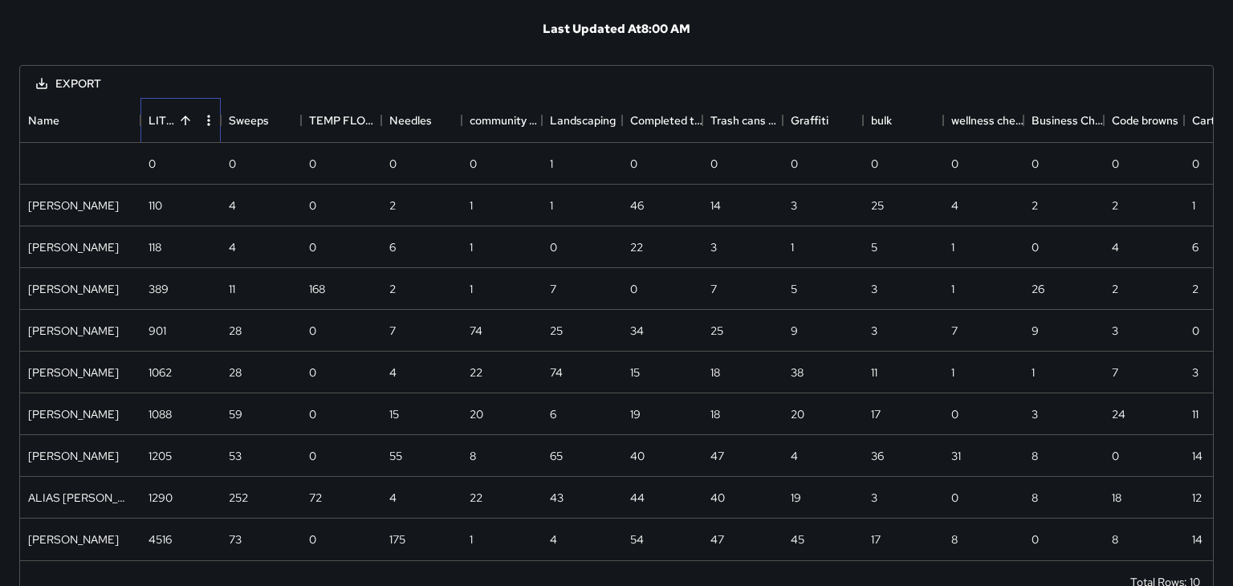
click at [156, 119] on div "LITTER" at bounding box center [162, 120] width 26 height 45
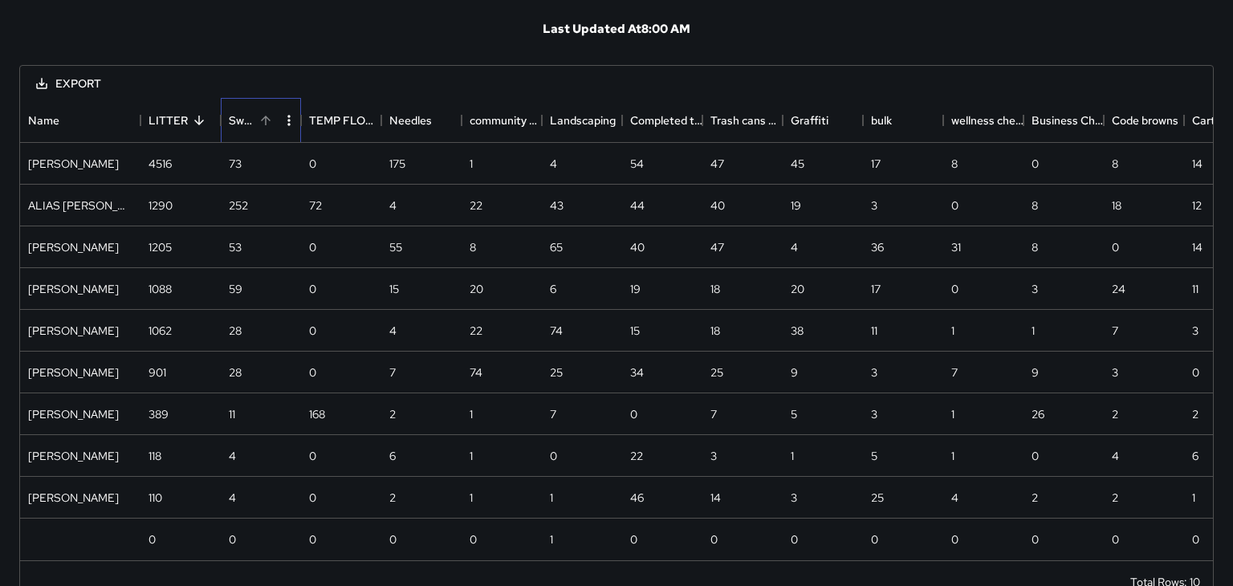
click at [234, 128] on div "Sweeps" at bounding box center [242, 120] width 26 height 45
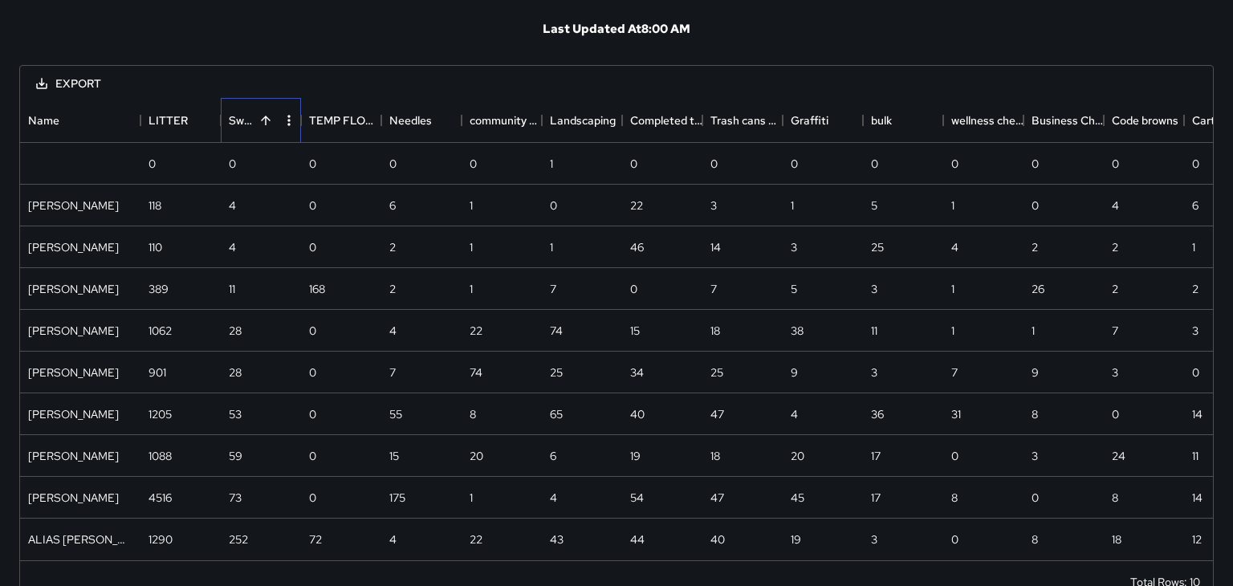
click at [234, 125] on div "Sweeps" at bounding box center [242, 120] width 26 height 45
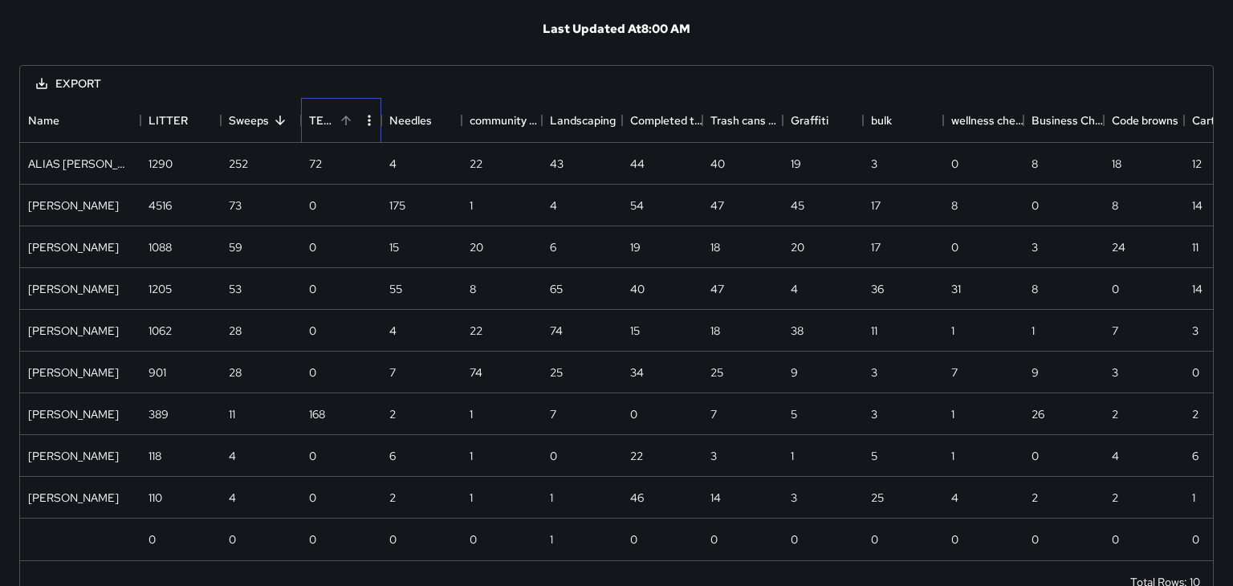
click at [329, 124] on div "TEMP FLOWER BASKET WATERING FIX ASSET" at bounding box center [322, 120] width 26 height 45
click at [315, 125] on div "TEMP FLOWER BASKET WATERING FIX ASSET" at bounding box center [322, 120] width 26 height 45
click at [408, 109] on div "Needles" at bounding box center [402, 120] width 26 height 45
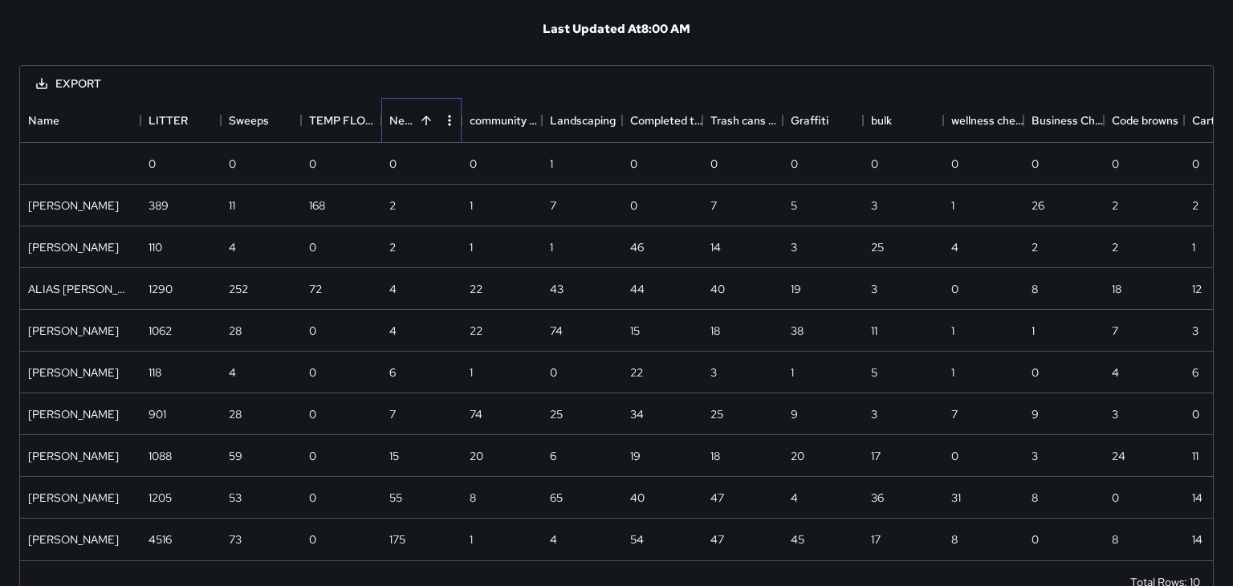
click at [399, 116] on div "Needles" at bounding box center [402, 120] width 26 height 45
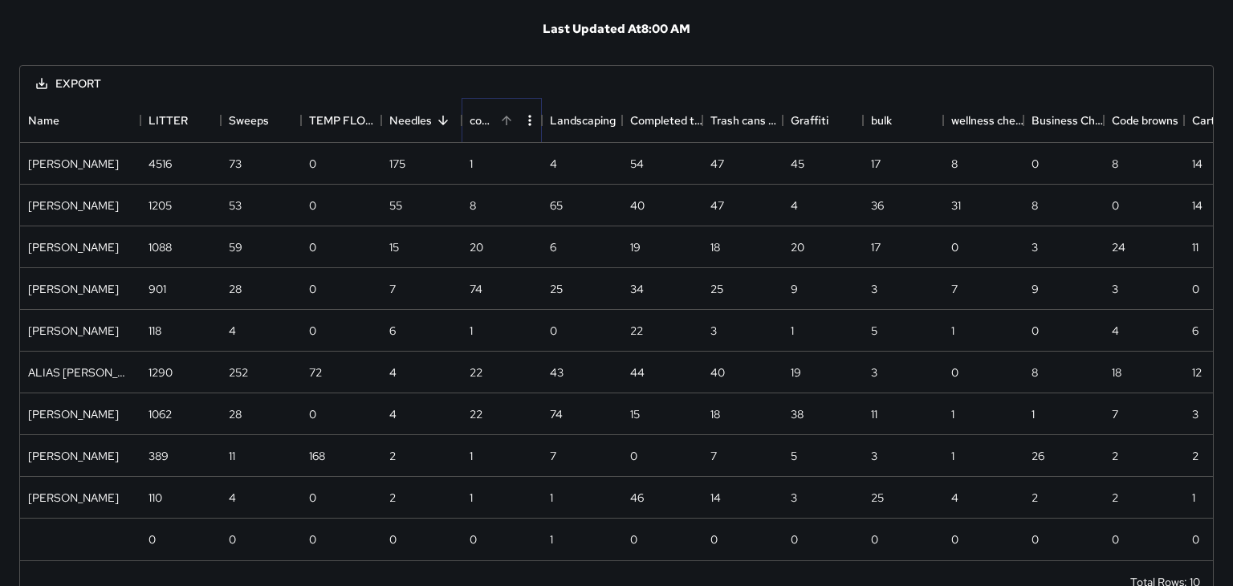
click at [501, 129] on button "Sort" at bounding box center [506, 120] width 22 height 22
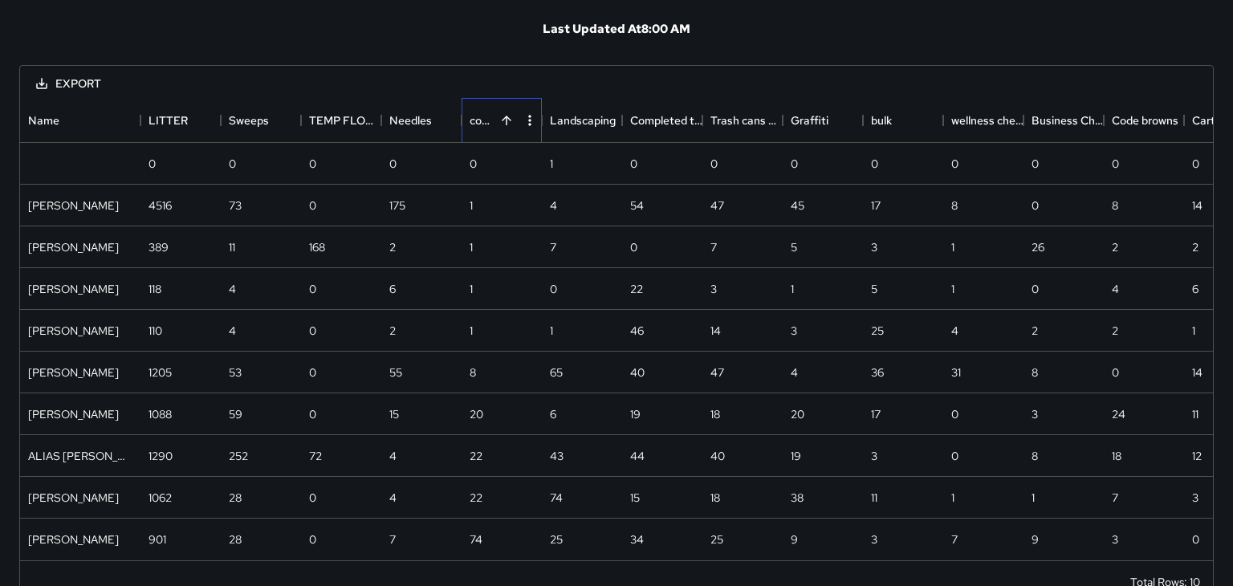
click at [483, 128] on div "community engagement" at bounding box center [483, 120] width 26 height 45
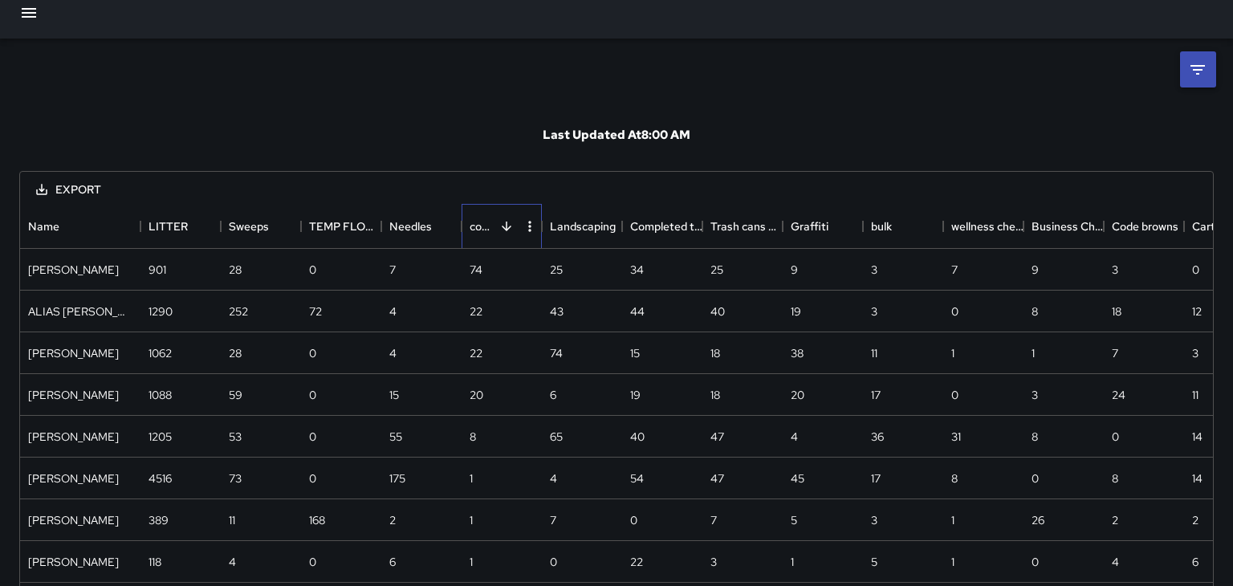
scroll to position [0, 0]
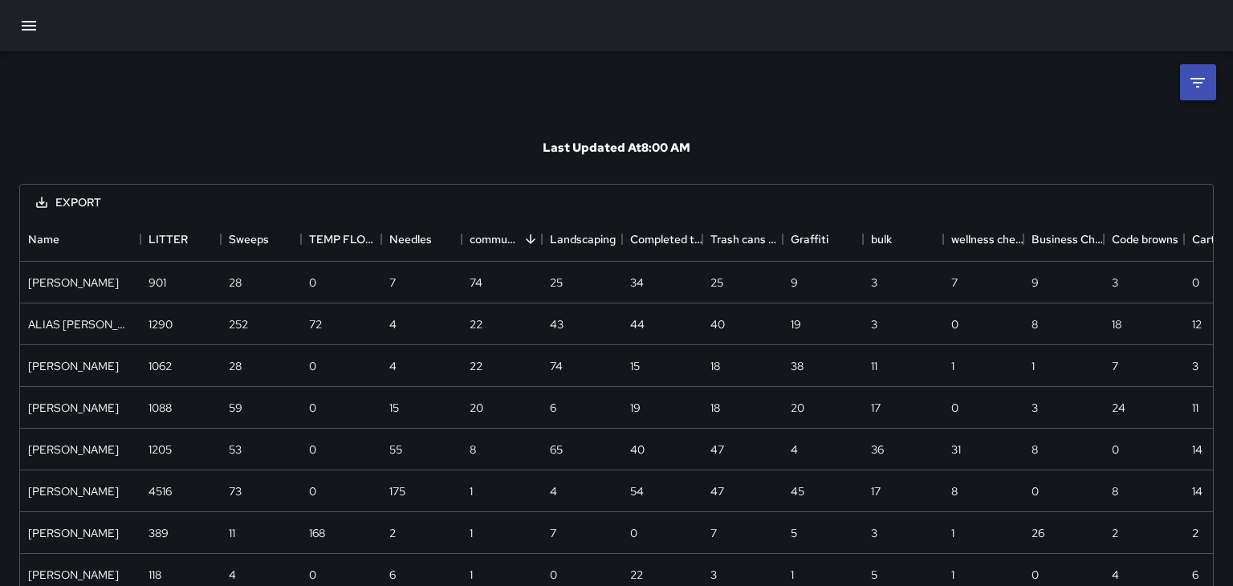
click at [35, 40] on button "button" at bounding box center [29, 25] width 39 height 39
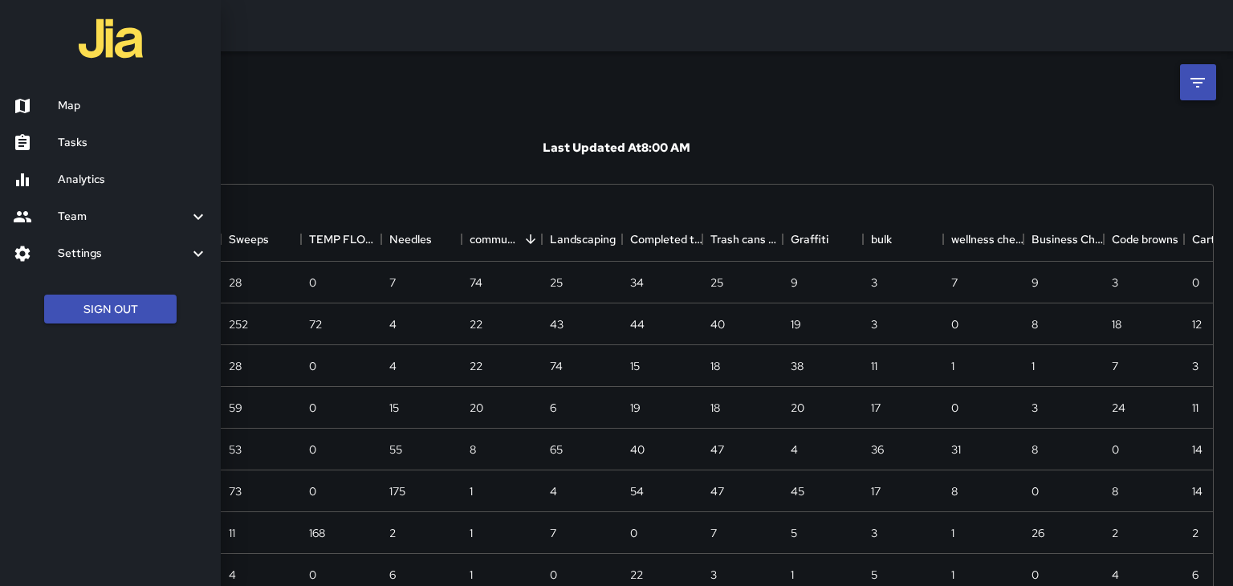
click at [70, 108] on h6 "Map" at bounding box center [133, 106] width 150 height 18
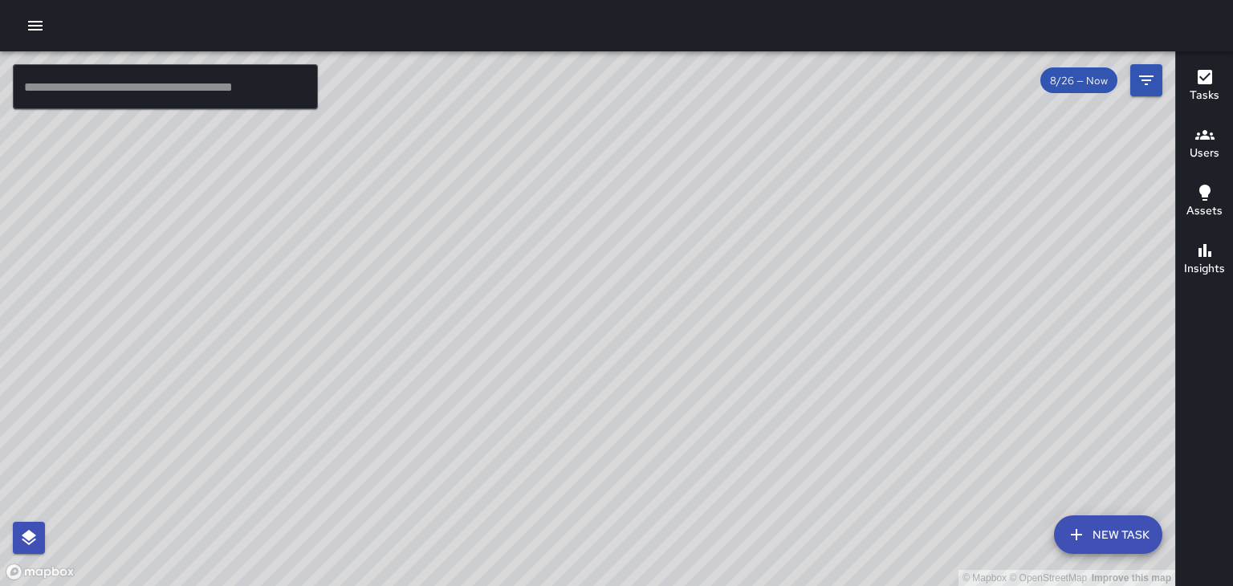
click at [674, 282] on div "© Mapbox © OpenStreetMap Improve this map" at bounding box center [587, 318] width 1175 height 535
click at [669, 279] on div "© Mapbox © OpenStreetMap Improve this map" at bounding box center [587, 318] width 1175 height 535
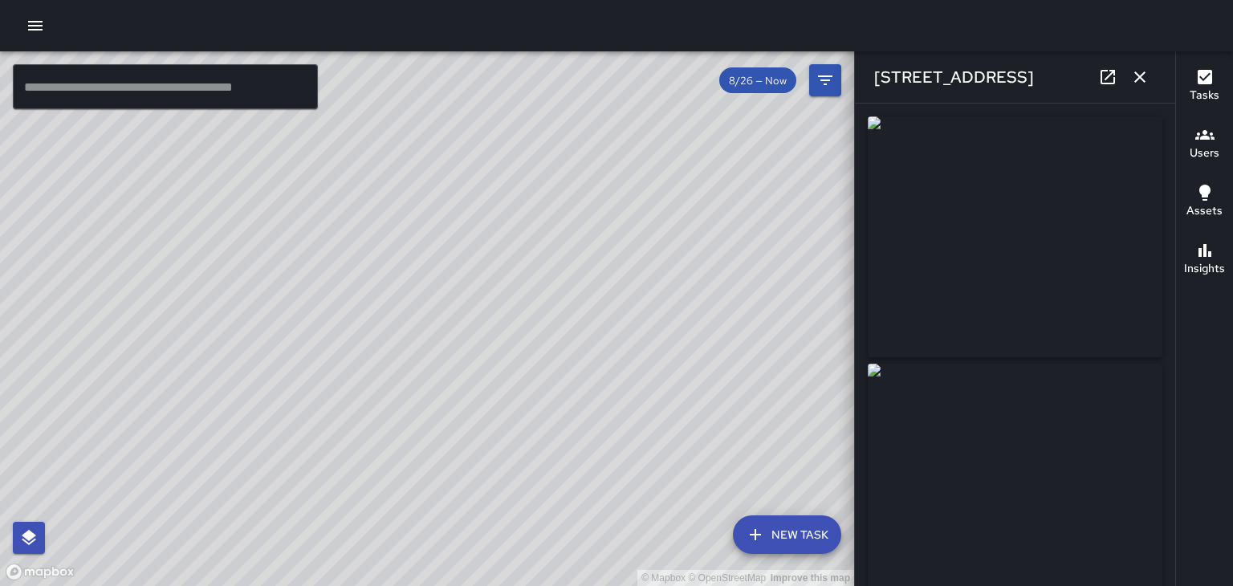
type input "**********"
click at [422, 302] on div "© Mapbox © OpenStreetMap Improve this map" at bounding box center [427, 318] width 854 height 535
click at [405, 369] on div "© Mapbox © OpenStreetMap Improve this map" at bounding box center [427, 318] width 854 height 535
click at [412, 318] on div "© Mapbox © OpenStreetMap Improve this map" at bounding box center [427, 318] width 854 height 535
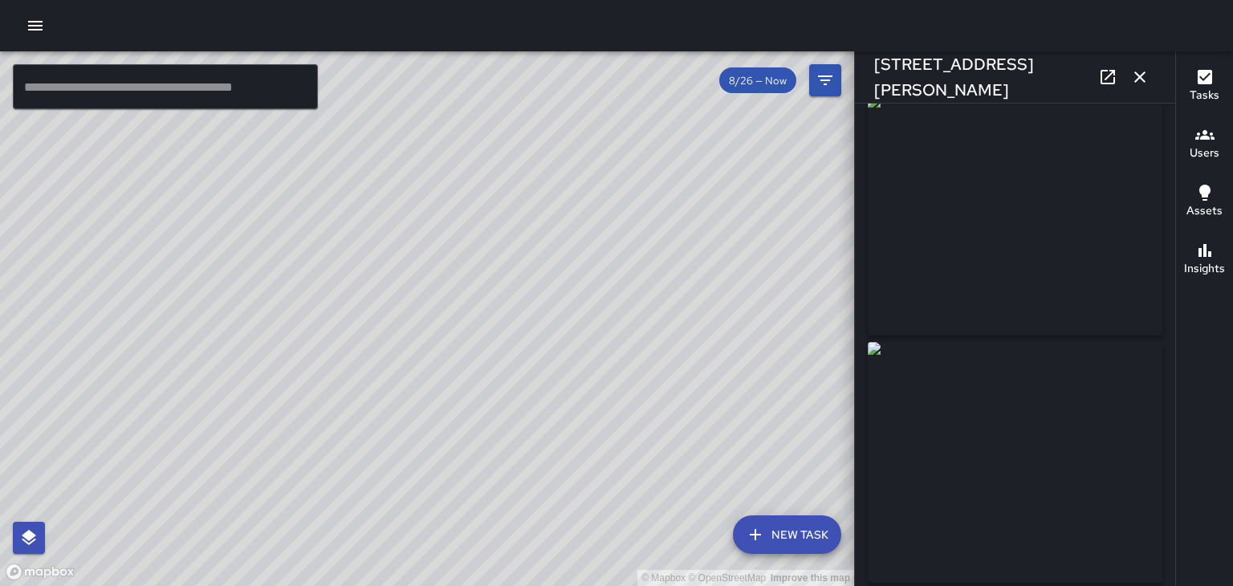
click at [487, 210] on div "© Mapbox © OpenStreetMap Improve this map" at bounding box center [427, 318] width 854 height 535
click at [404, 344] on div "© Mapbox © OpenStreetMap Improve this map" at bounding box center [427, 318] width 854 height 535
click at [411, 341] on div "© Mapbox © OpenStreetMap Improve this map" at bounding box center [427, 318] width 854 height 535
click at [411, 336] on div "© Mapbox © OpenStreetMap Improve this map" at bounding box center [427, 318] width 854 height 535
click at [541, 255] on div "© Mapbox © OpenStreetMap Improve this map" at bounding box center [427, 318] width 854 height 535
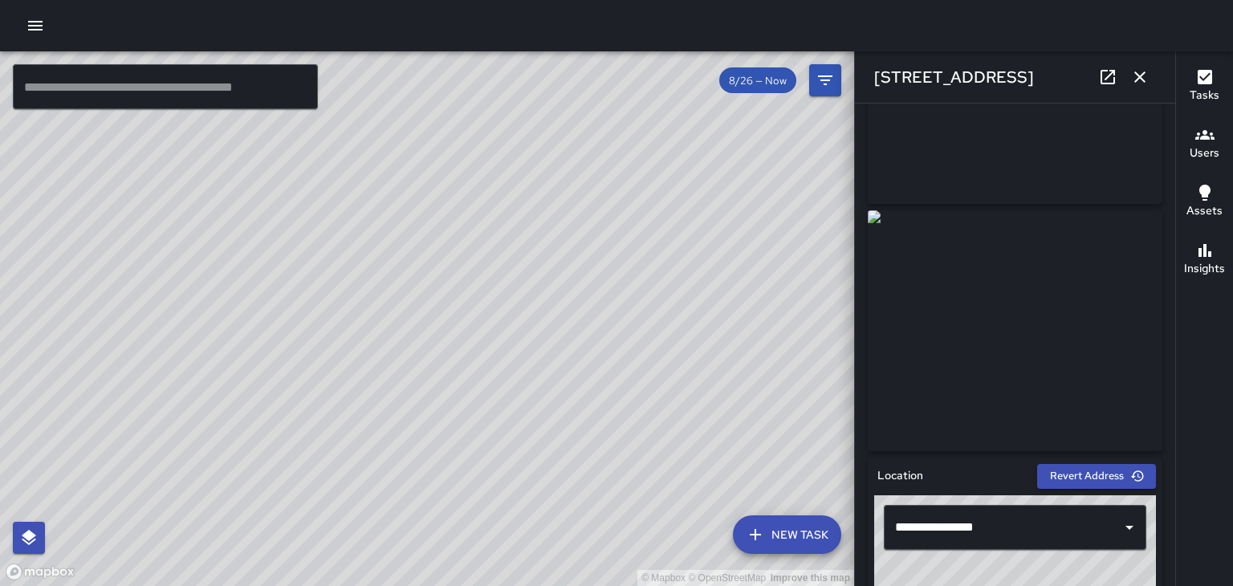
scroll to position [153, 0]
click at [1108, 339] on img at bounding box center [1015, 331] width 295 height 241
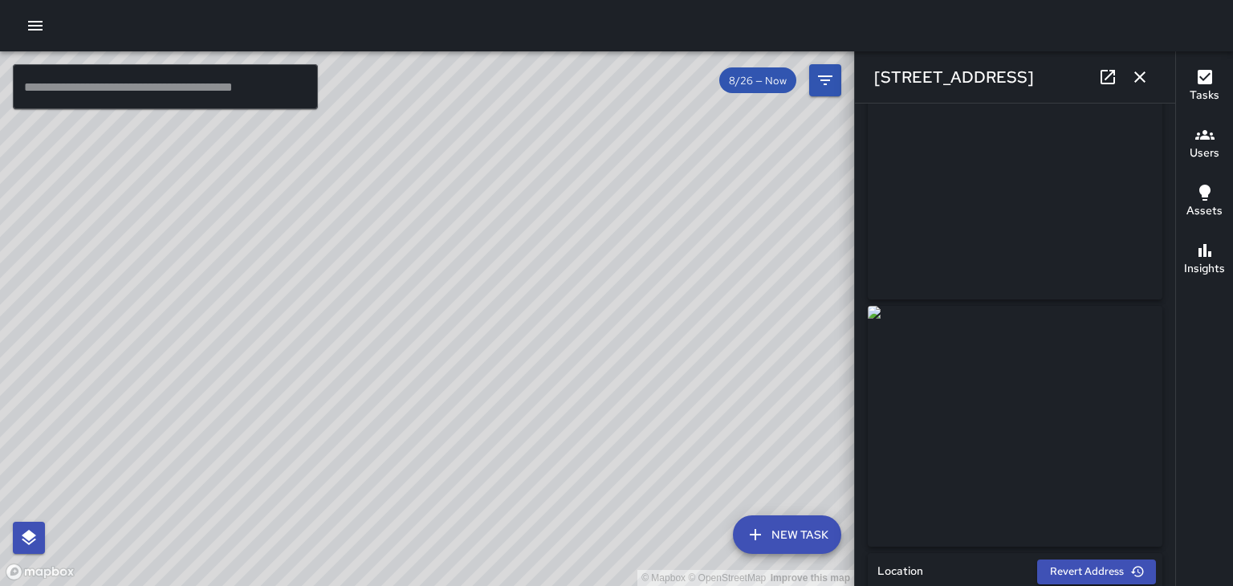
scroll to position [55, 0]
click at [363, 214] on div "© Mapbox © OpenStreetMap Improve this map" at bounding box center [427, 318] width 854 height 535
click at [244, 243] on div "© Mapbox © OpenStreetMap Improve this map" at bounding box center [427, 318] width 854 height 535
click at [443, 339] on div "© Mapbox © OpenStreetMap Improve this map" at bounding box center [427, 318] width 854 height 535
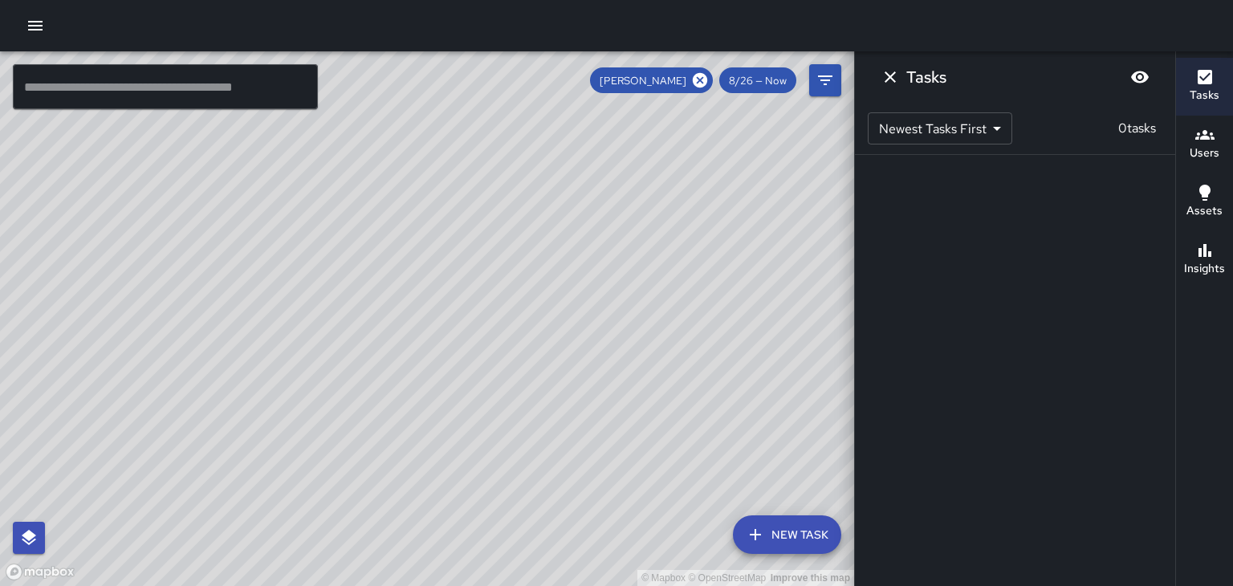
click at [890, 77] on icon "Dismiss" at bounding box center [890, 76] width 11 height 11
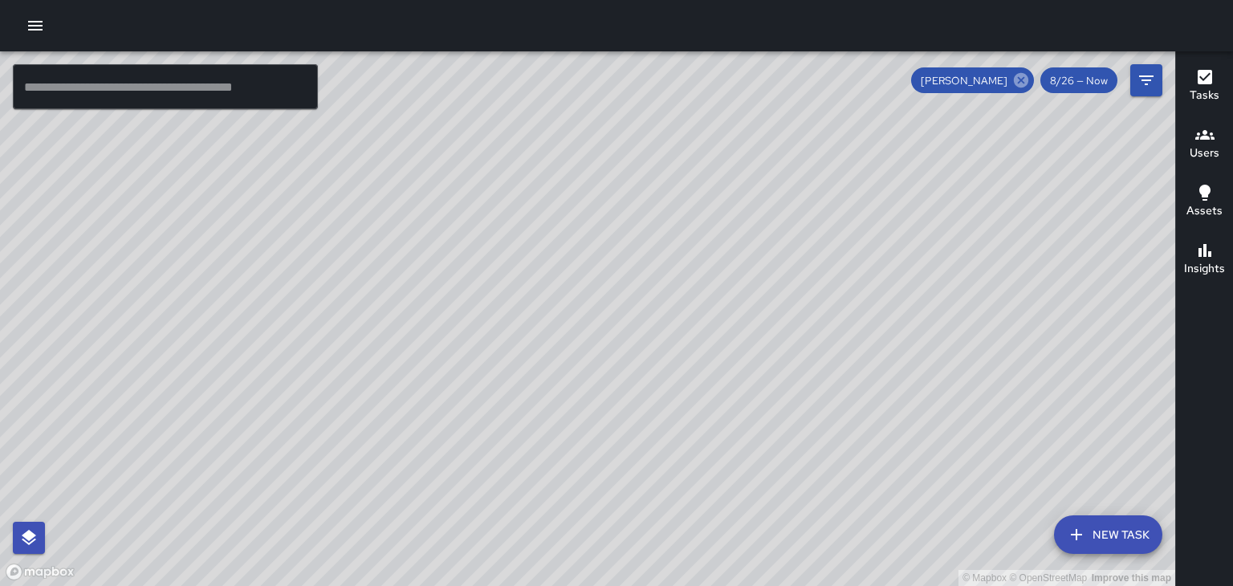
click at [1021, 87] on icon at bounding box center [1021, 80] width 14 height 14
click at [526, 287] on div "© Mapbox © OpenStreetMap Improve this map" at bounding box center [587, 318] width 1175 height 535
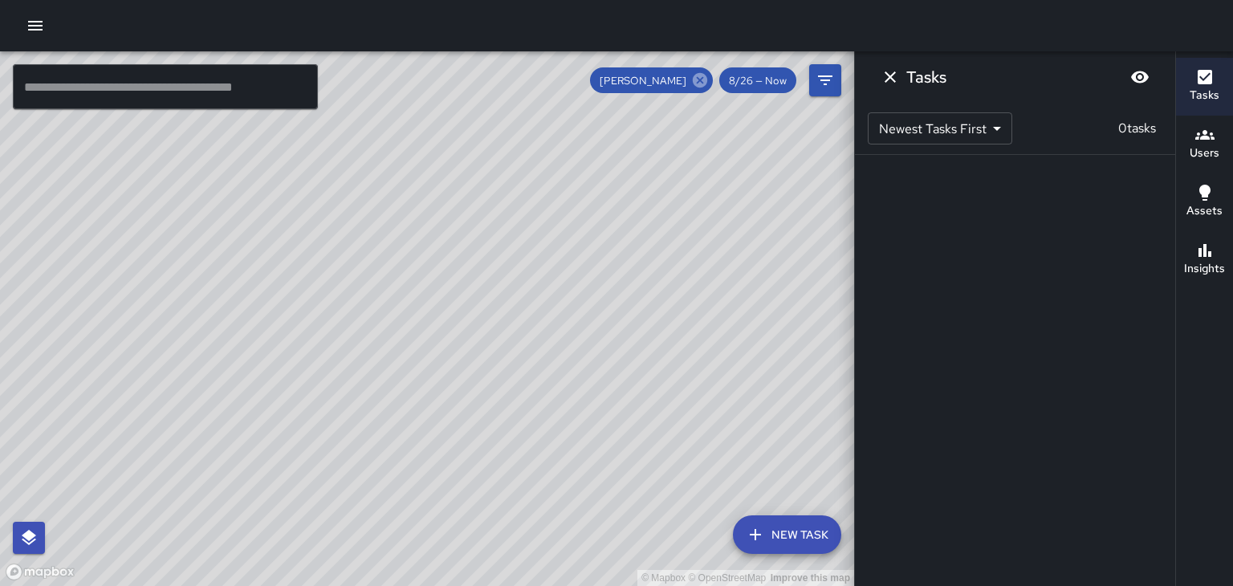
click at [700, 78] on icon at bounding box center [700, 80] width 14 height 14
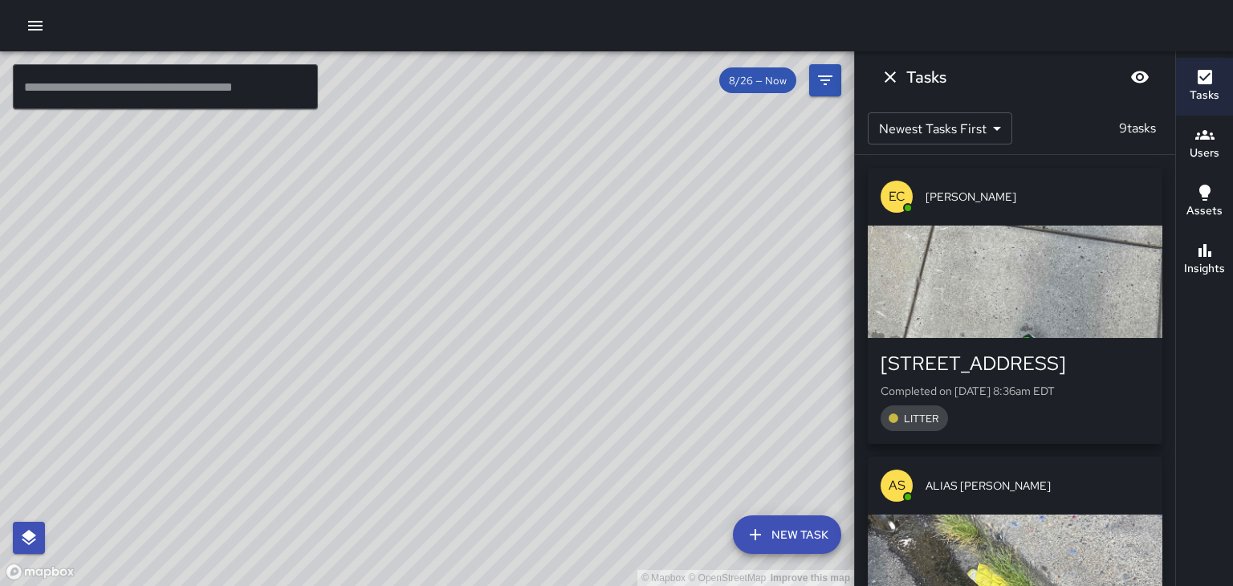
click at [896, 84] on icon "Dismiss" at bounding box center [890, 76] width 19 height 19
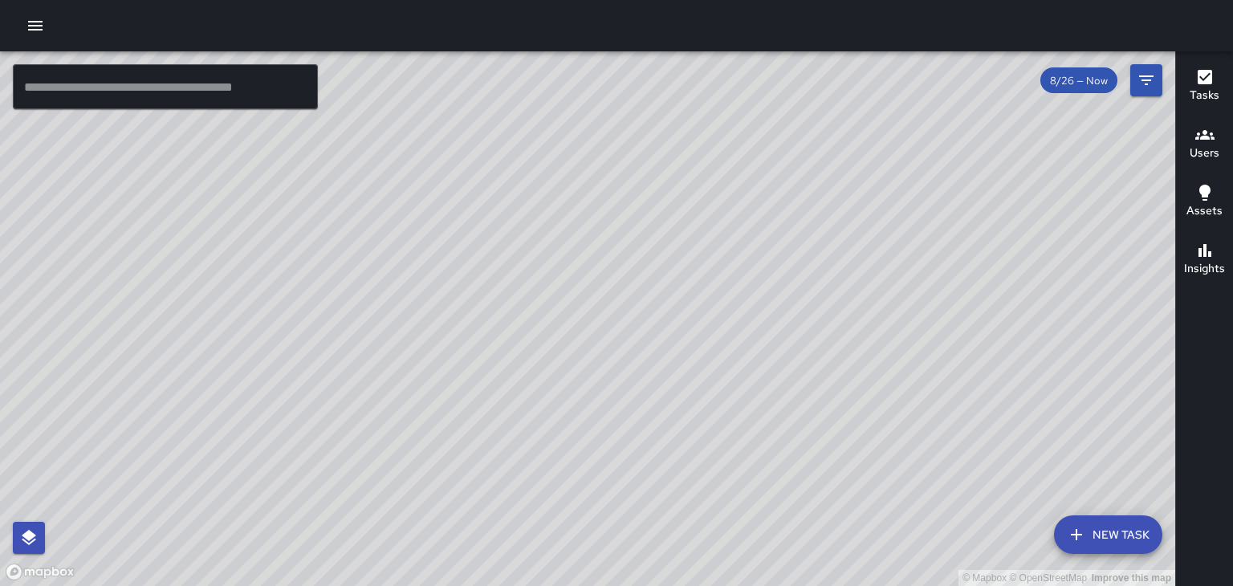
click at [1217, 131] on div "Users" at bounding box center [1205, 143] width 30 height 37
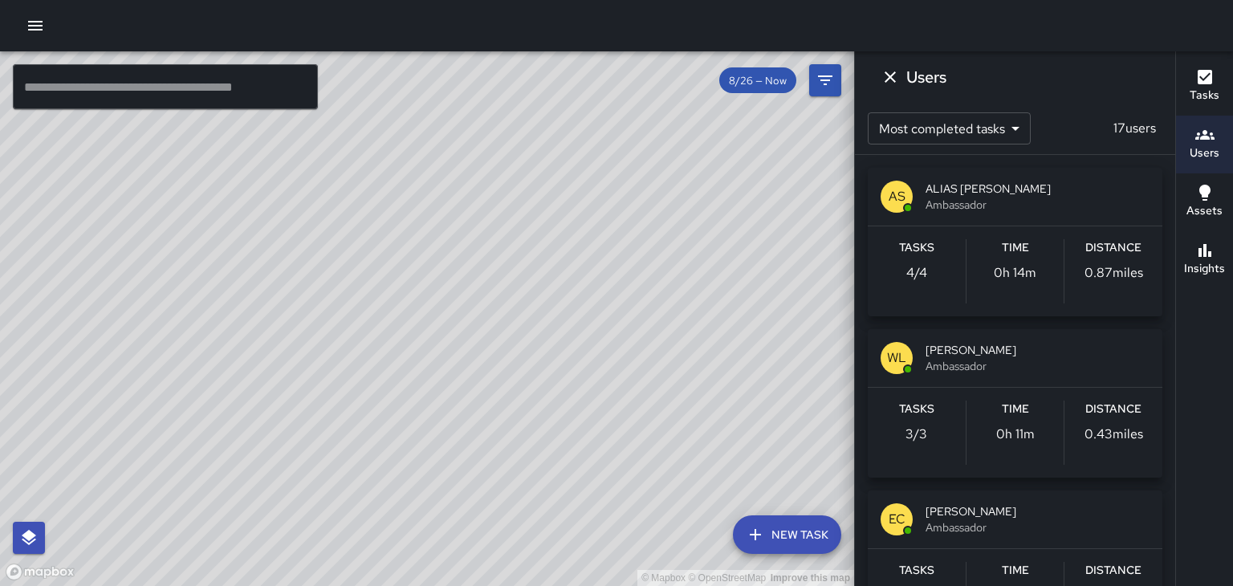
click at [887, 71] on icon "Dismiss" at bounding box center [890, 76] width 19 height 19
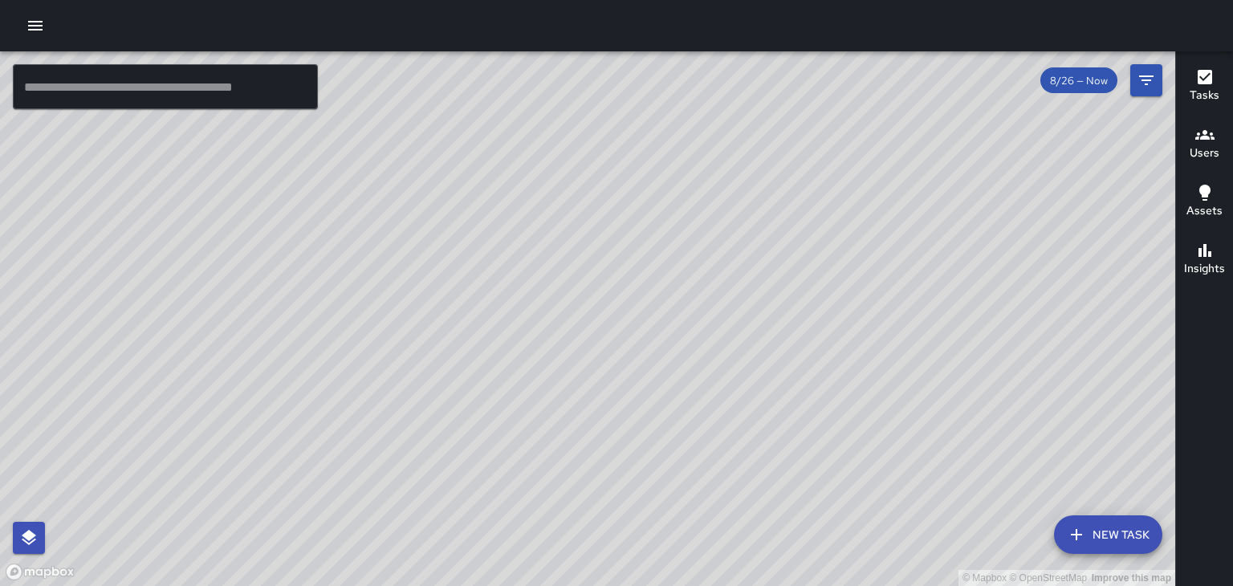
click at [1209, 210] on h6 "Assets" at bounding box center [1205, 211] width 36 height 18
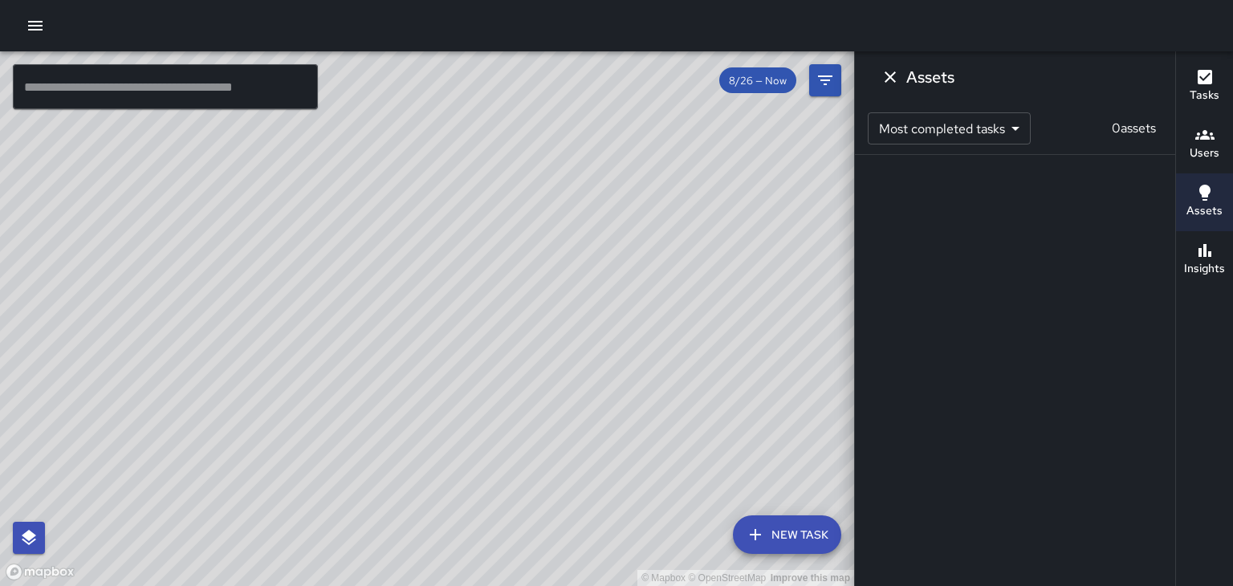
click at [899, 92] on div "Assets" at bounding box center [1015, 76] width 320 height 51
click at [894, 87] on button "Dismiss" at bounding box center [890, 77] width 32 height 32
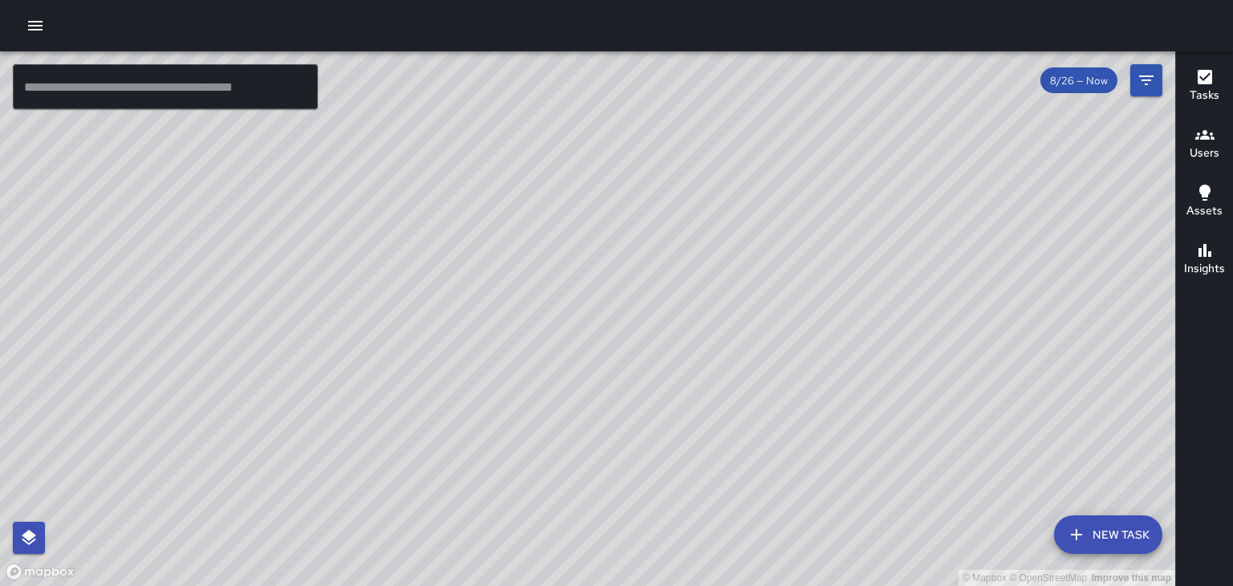
click at [28, 38] on button "button" at bounding box center [35, 26] width 32 height 32
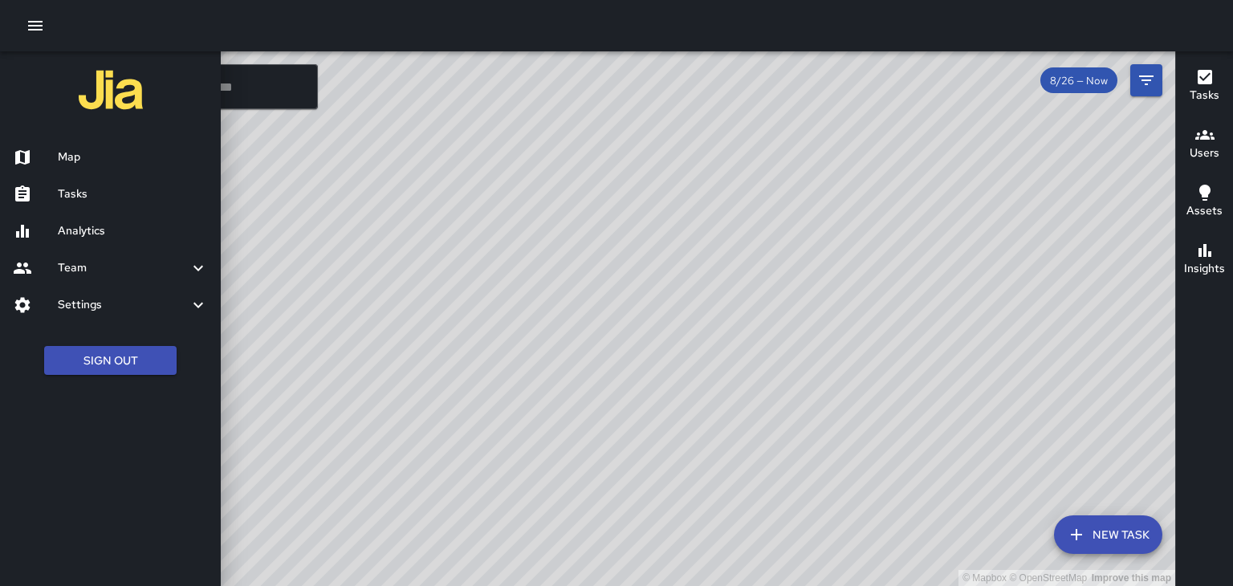
click at [148, 228] on h6 "Analytics" at bounding box center [133, 231] width 150 height 18
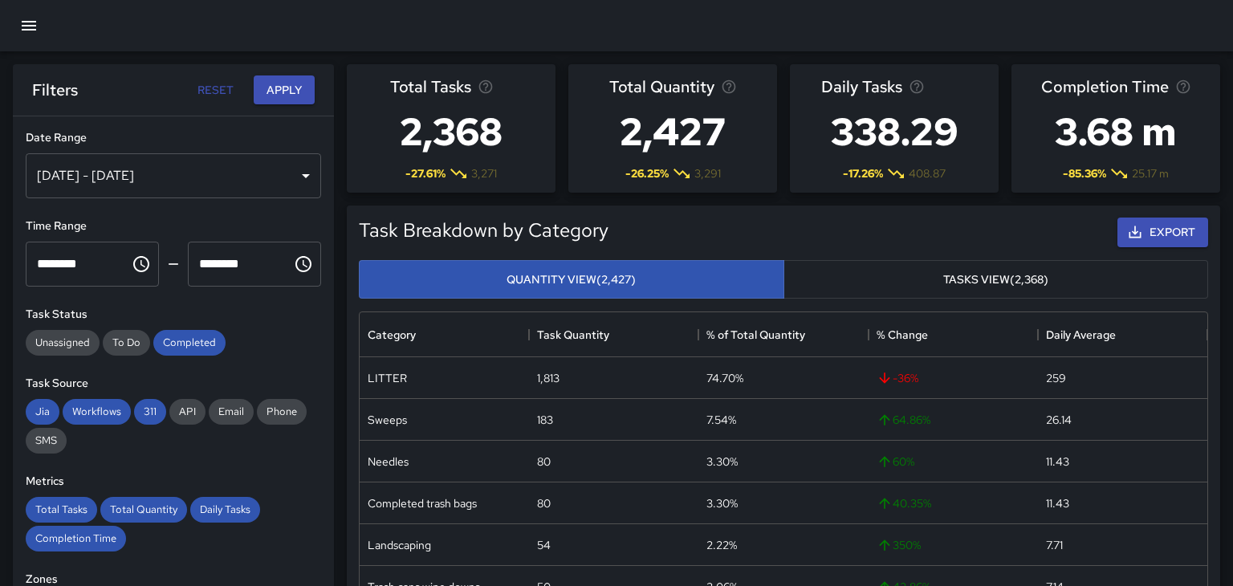
scroll to position [480, 848]
click at [20, 26] on icon "button" at bounding box center [28, 25] width 19 height 19
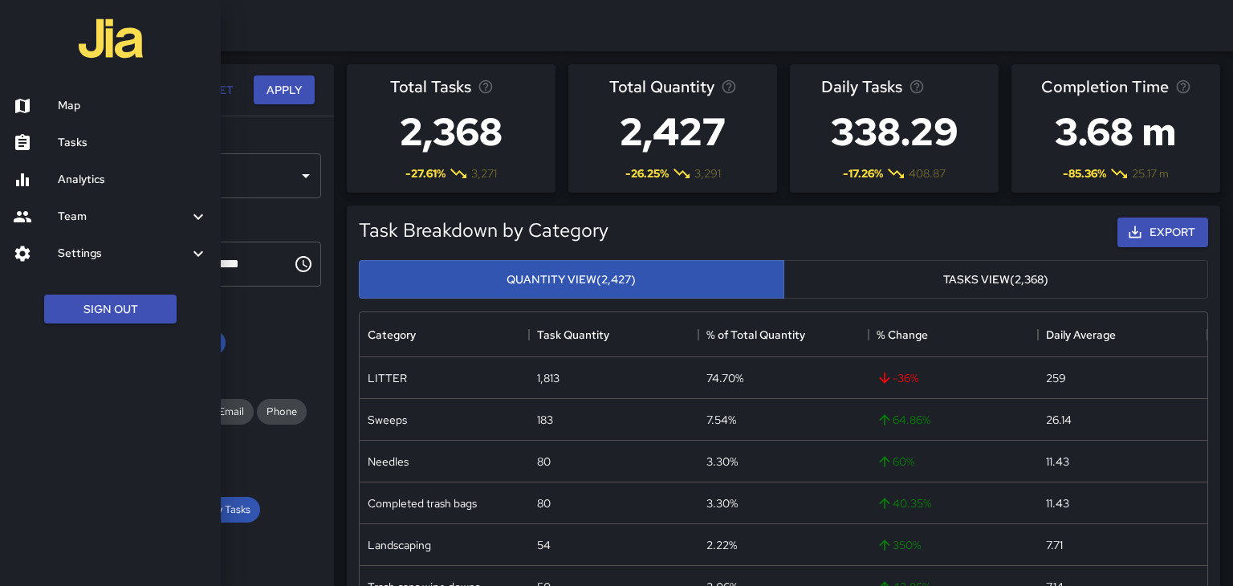
click at [64, 107] on h6 "Map" at bounding box center [133, 106] width 150 height 18
